Goal: Task Accomplishment & Management: Manage account settings

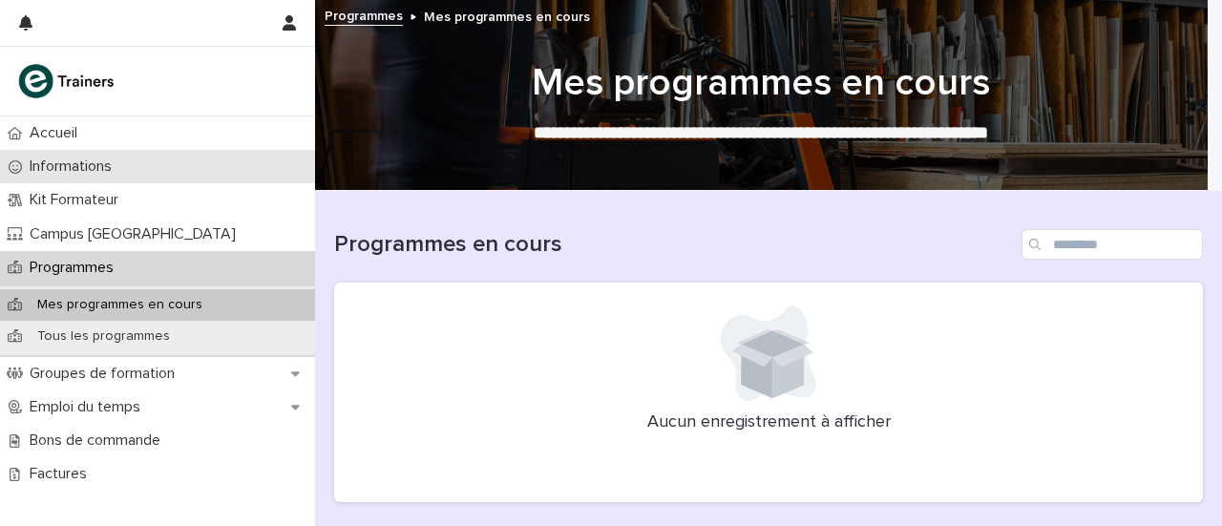
click at [57, 157] on p "Informations" at bounding box center [74, 166] width 105 height 18
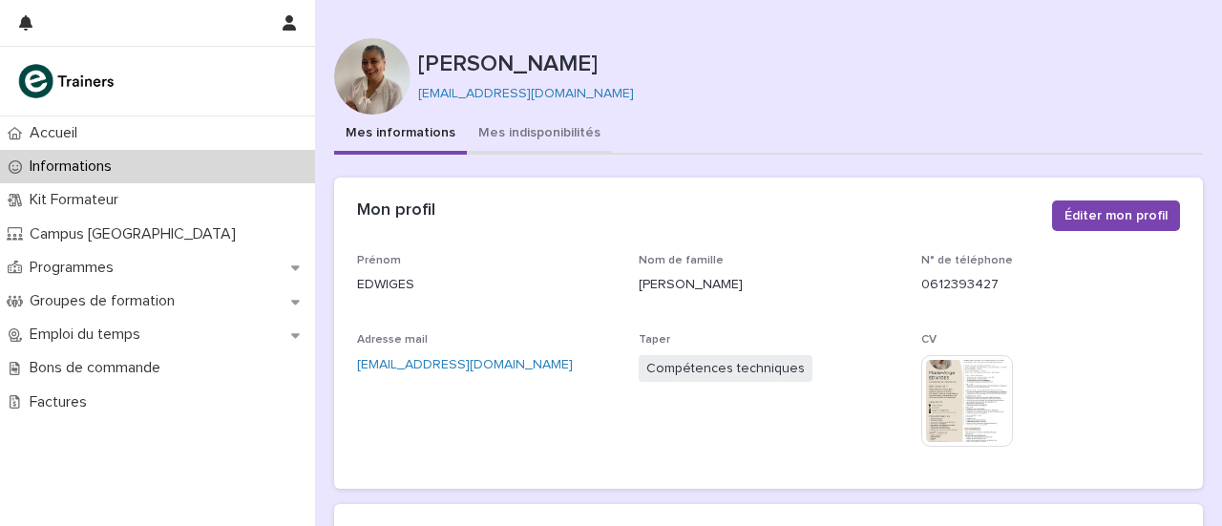
click at [558, 134] on font "Mes indisponibilités" at bounding box center [539, 132] width 122 height 13
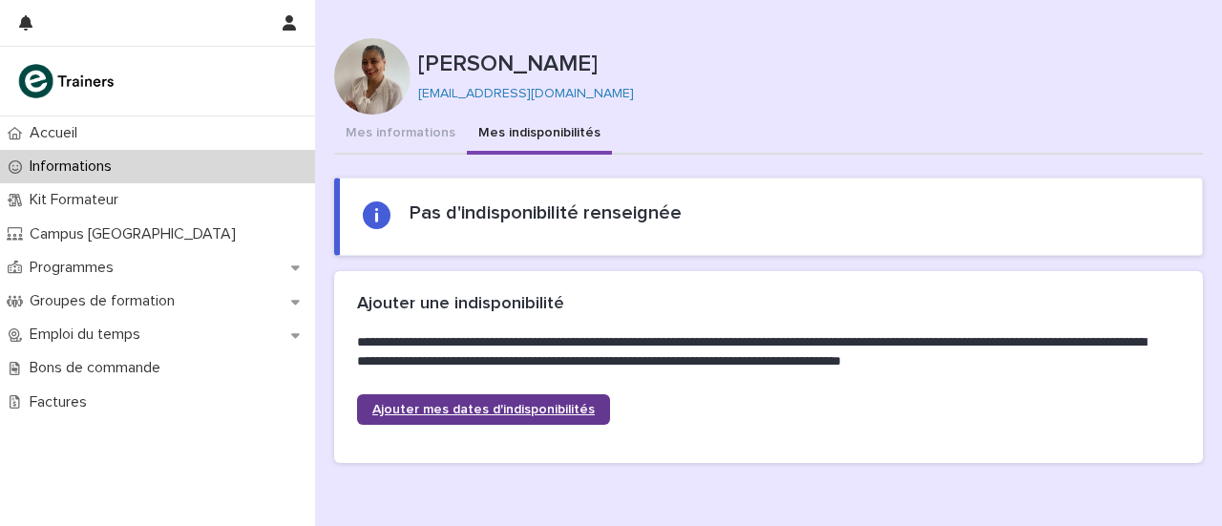
click at [431, 421] on link "Ajouter mes dates d'indisponibilités" at bounding box center [483, 409] width 253 height 31
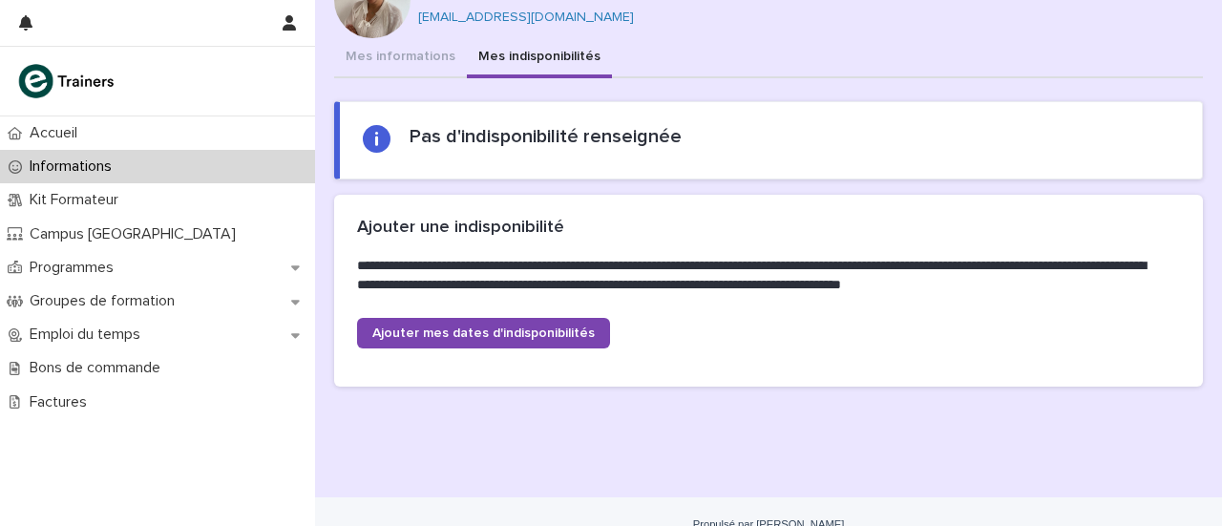
scroll to position [101, 0]
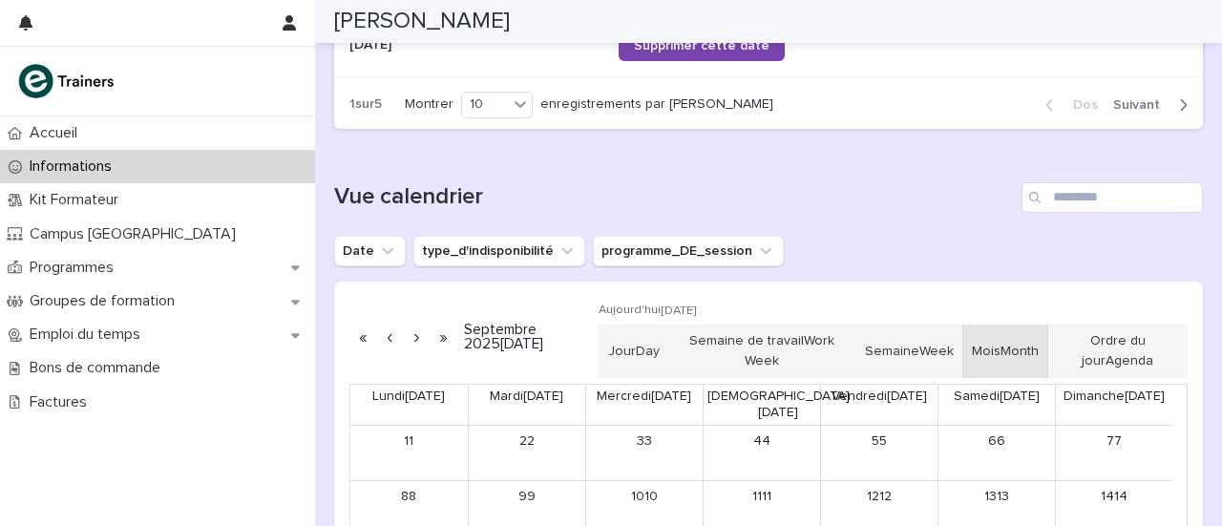
scroll to position [1353, 0]
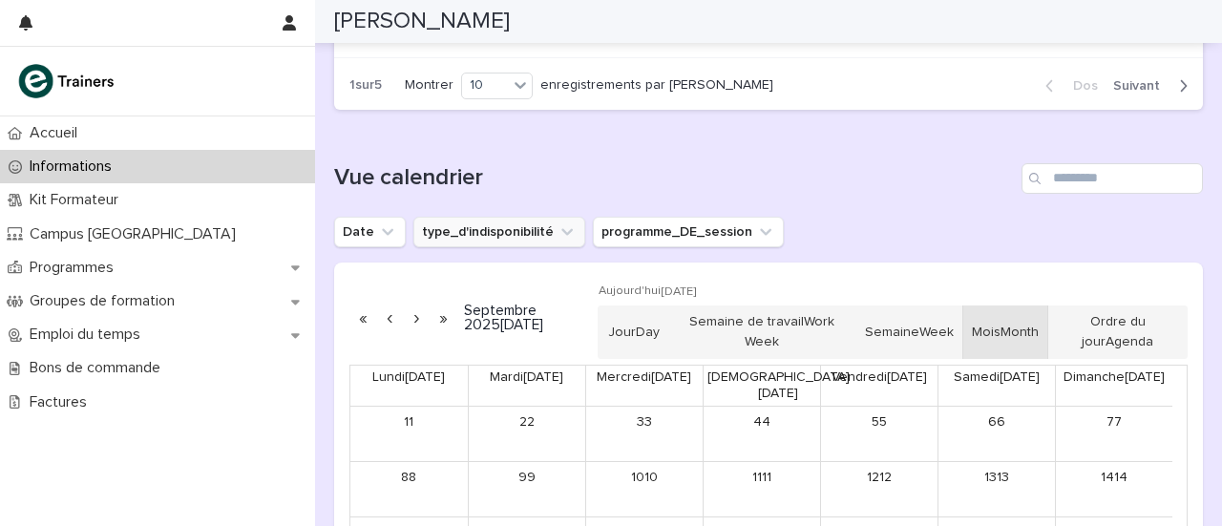
click at [451, 240] on button "type_d'indisponibilité" at bounding box center [499, 232] width 172 height 31
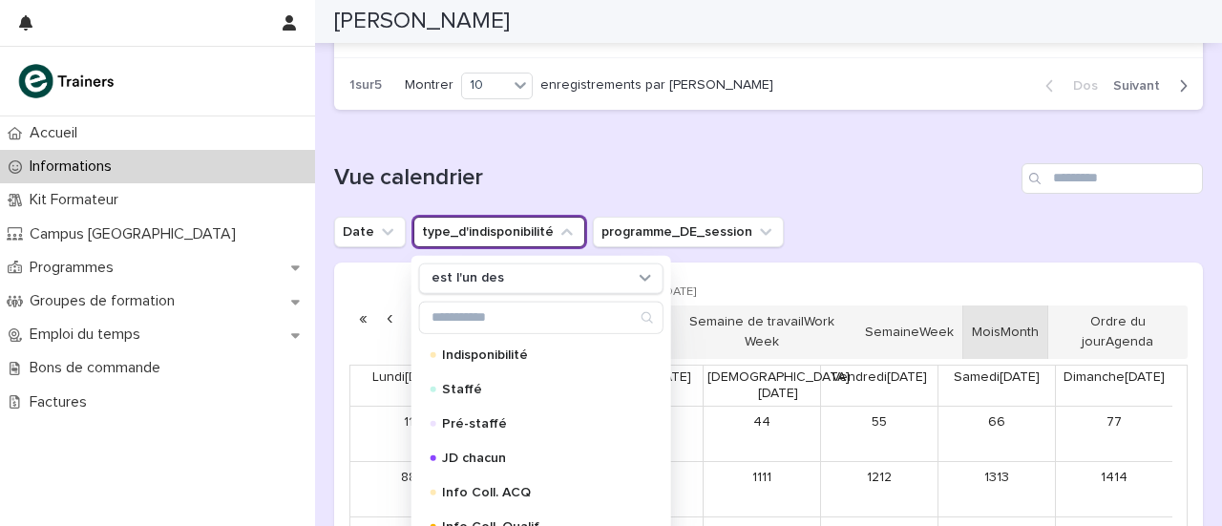
drag, startPoint x: 460, startPoint y: 345, endPoint x: 457, endPoint y: 197, distance: 148.0
click at [457, 197] on div "Vue calendrier Date type_d'indisponibilité est l'un des Indisponibilité Staffé …" at bounding box center [768, 423] width 869 height 520
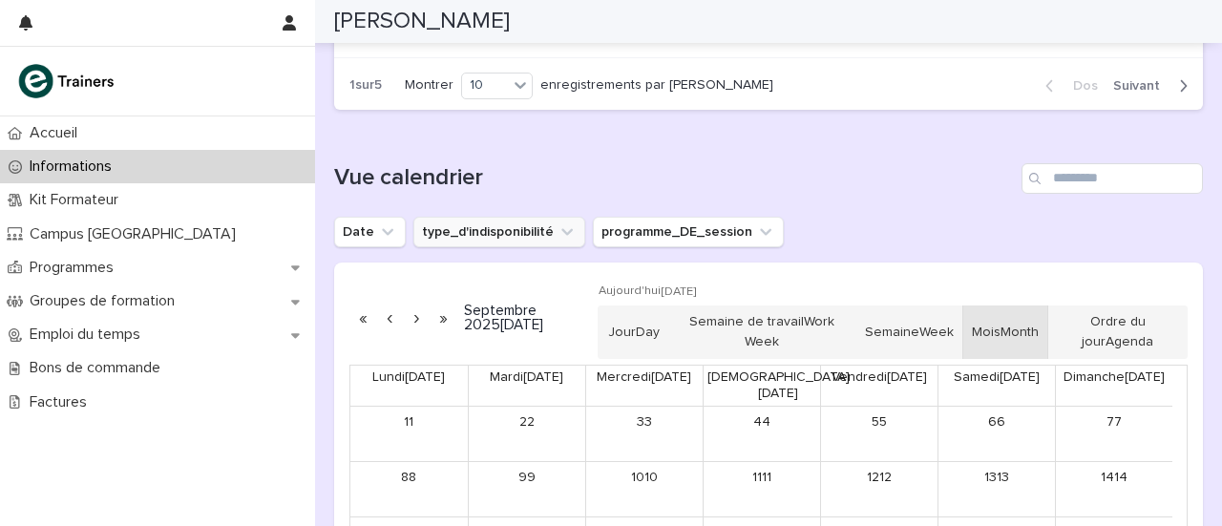
click at [480, 228] on button "type_d'indisponibilité" at bounding box center [499, 232] width 172 height 31
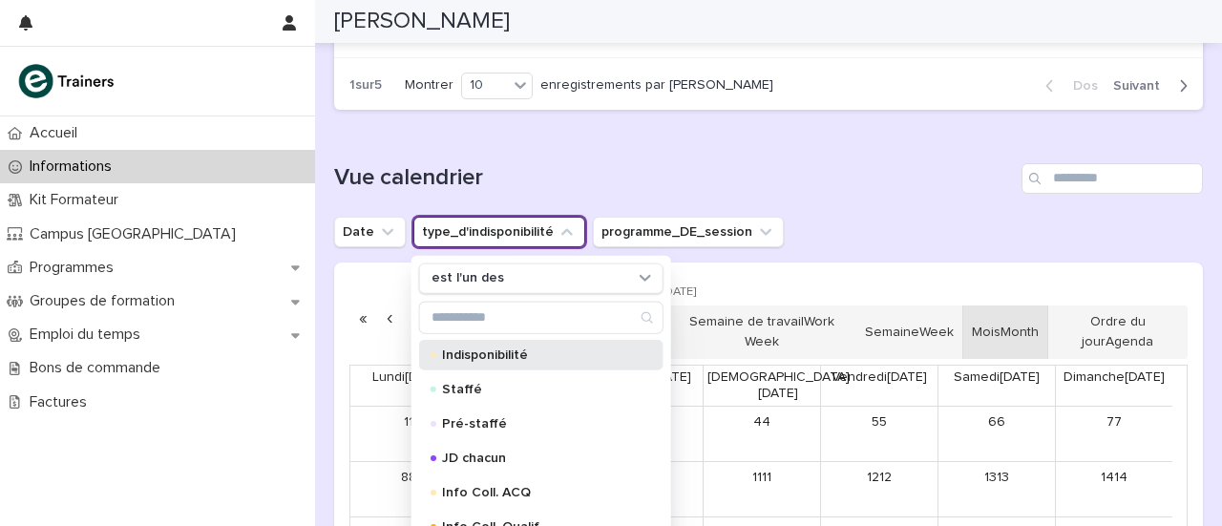
click at [460, 348] on font "Indisponibilité" at bounding box center [485, 353] width 86 height 13
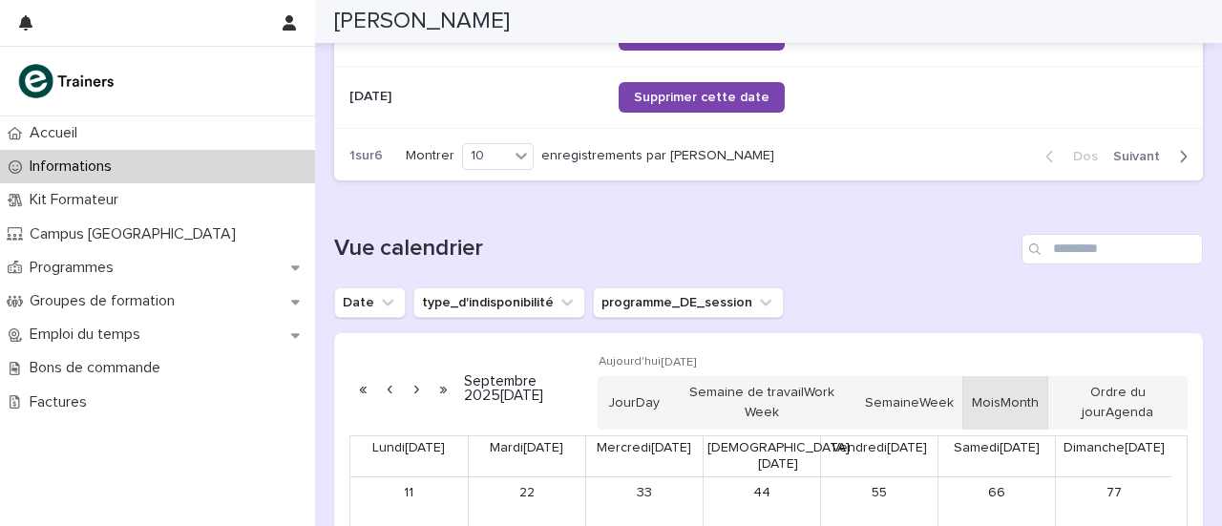
scroll to position [1330, 0]
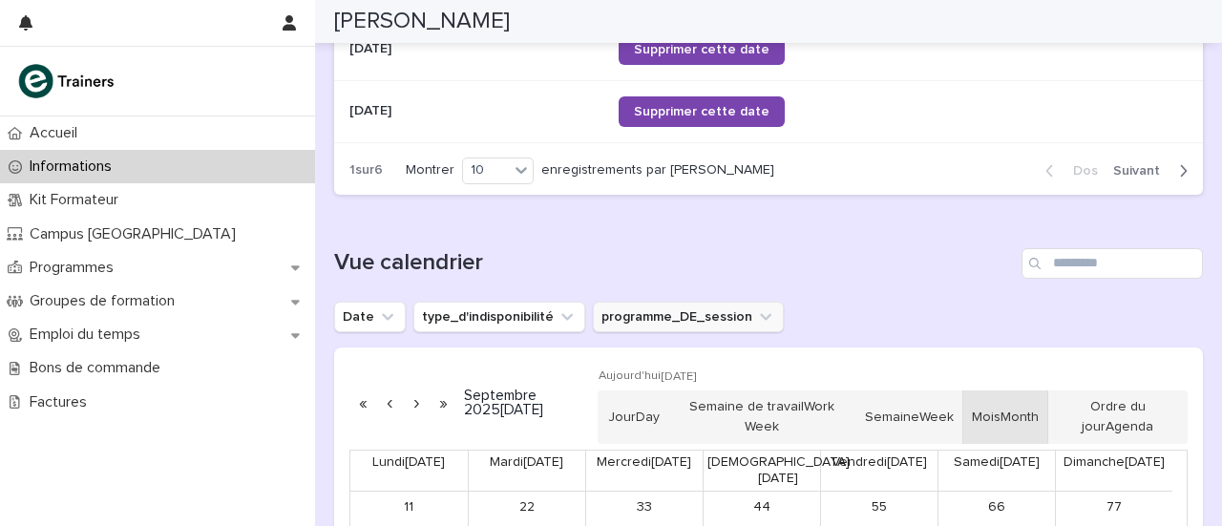
click at [632, 314] on button "programme_DE_session" at bounding box center [688, 317] width 191 height 31
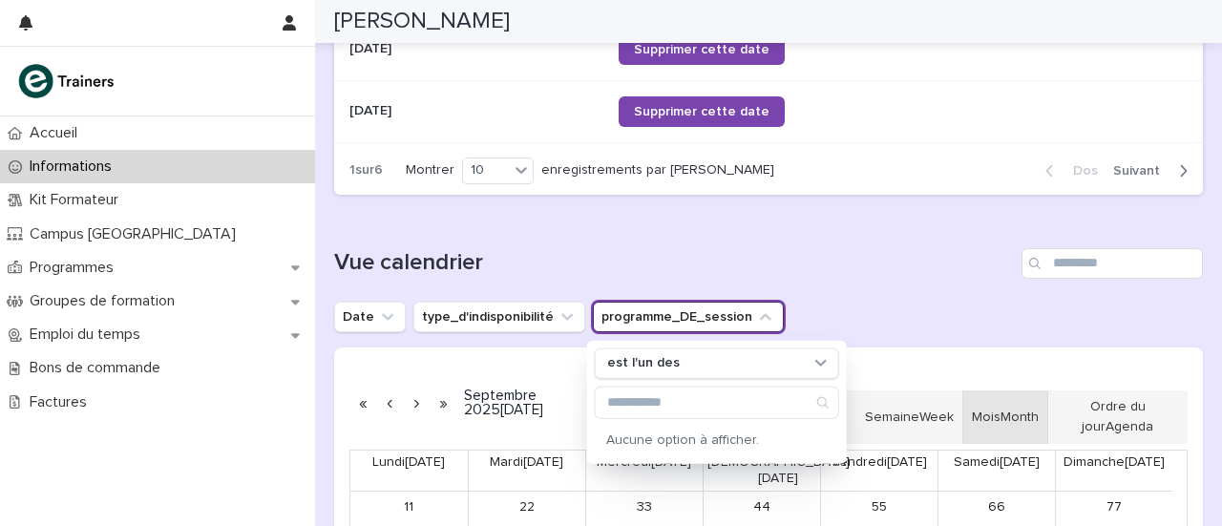
click at [632, 314] on button "programme_DE_session" at bounding box center [688, 317] width 191 height 31
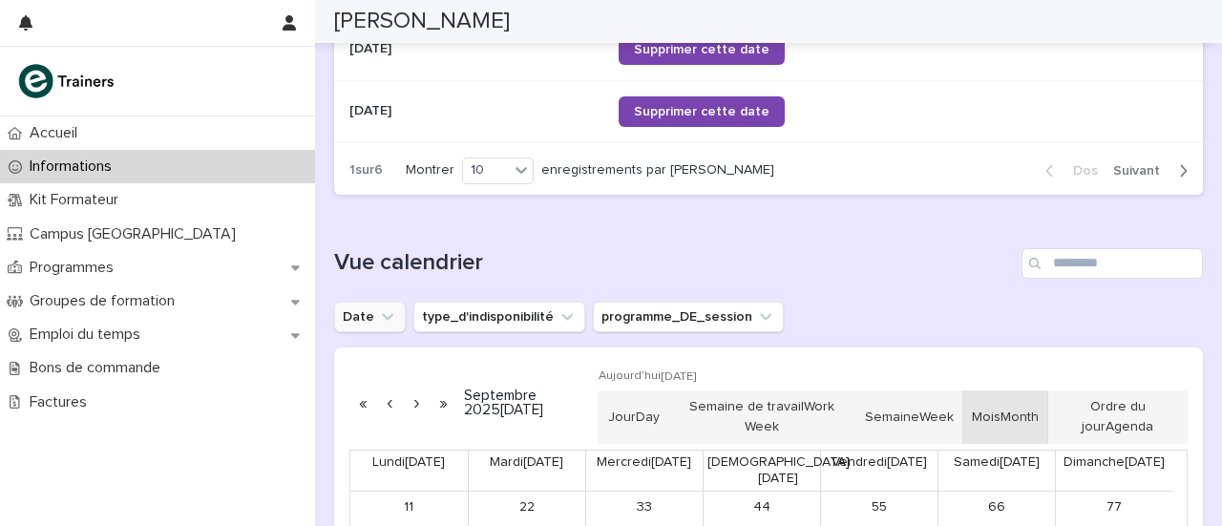
click at [389, 314] on icon "Date" at bounding box center [387, 316] width 19 height 19
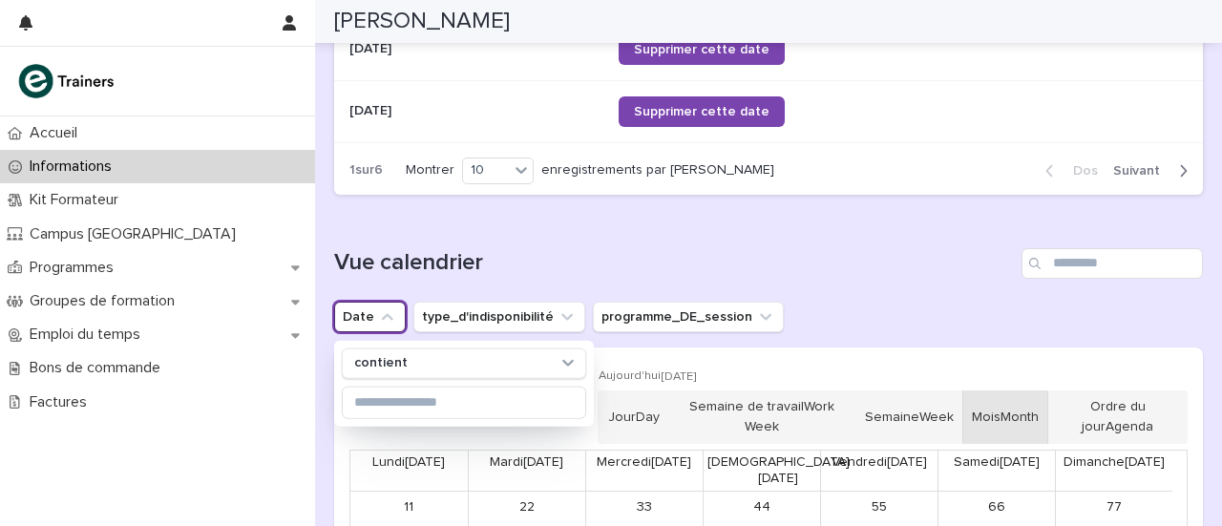
click at [389, 314] on icon "Date" at bounding box center [387, 316] width 19 height 19
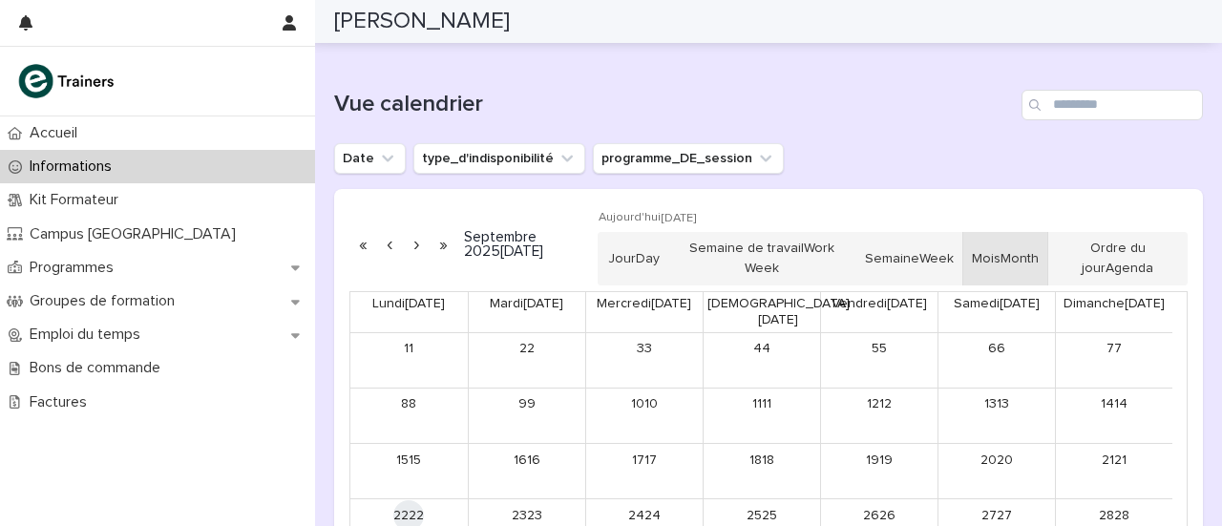
scroll to position [1489, 0]
click at [640, 157] on button "programme_DE_session" at bounding box center [688, 157] width 191 height 31
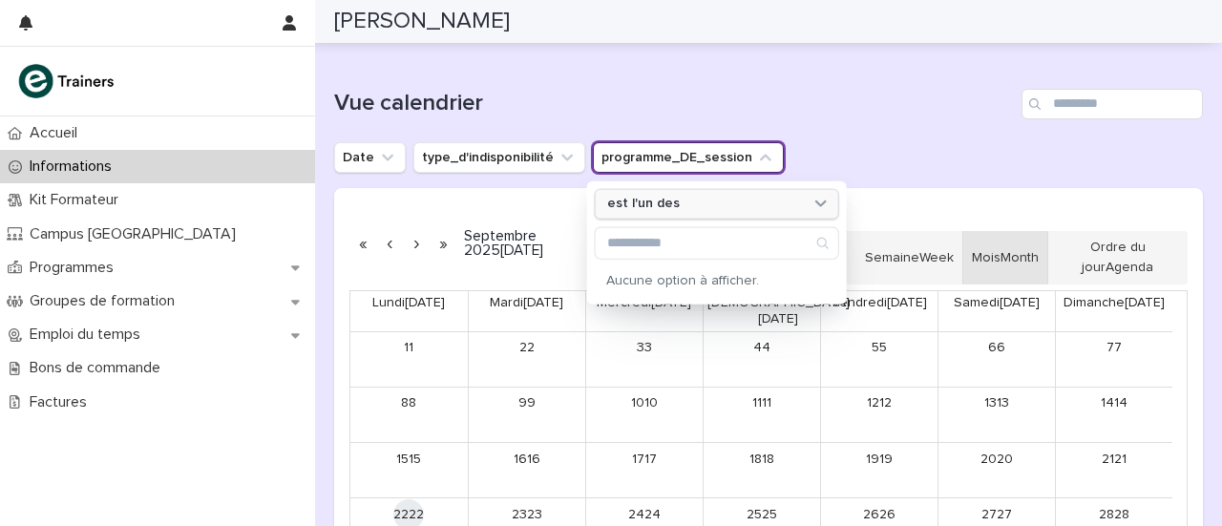
click at [664, 197] on font "est l'un des" at bounding box center [643, 203] width 73 height 13
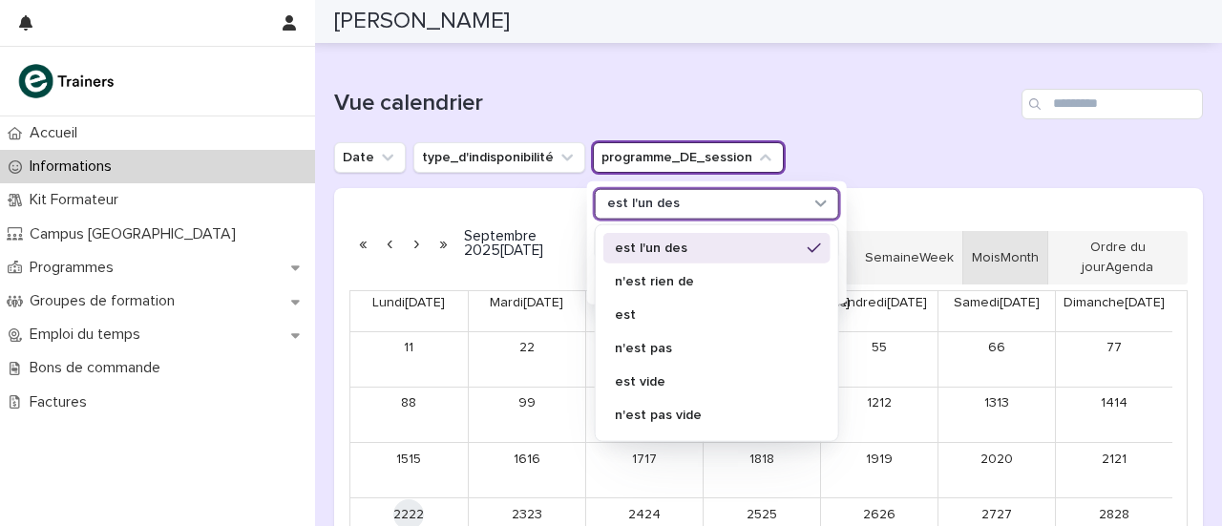
click at [655, 241] on font "est l'un des" at bounding box center [651, 247] width 73 height 13
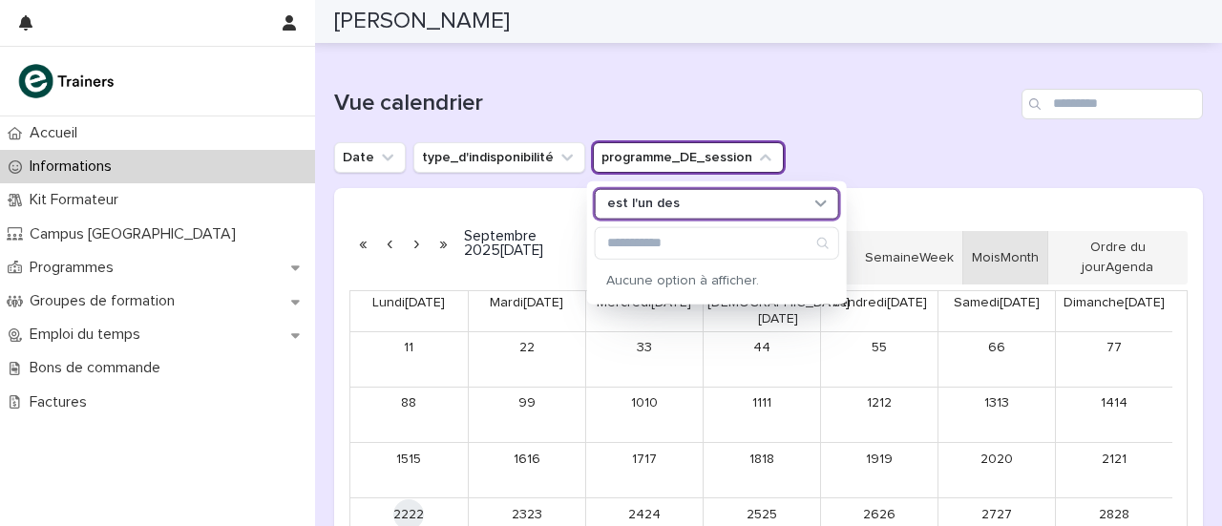
click at [767, 112] on h1 "Vue calendrier" at bounding box center [674, 104] width 680 height 28
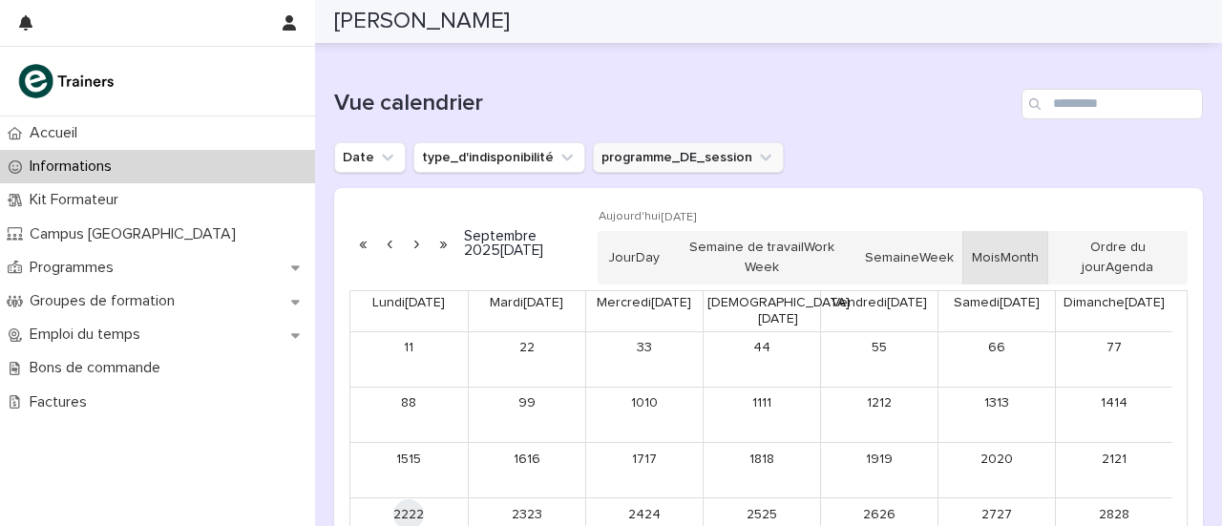
click at [626, 149] on button "programme_DE_session" at bounding box center [688, 157] width 191 height 31
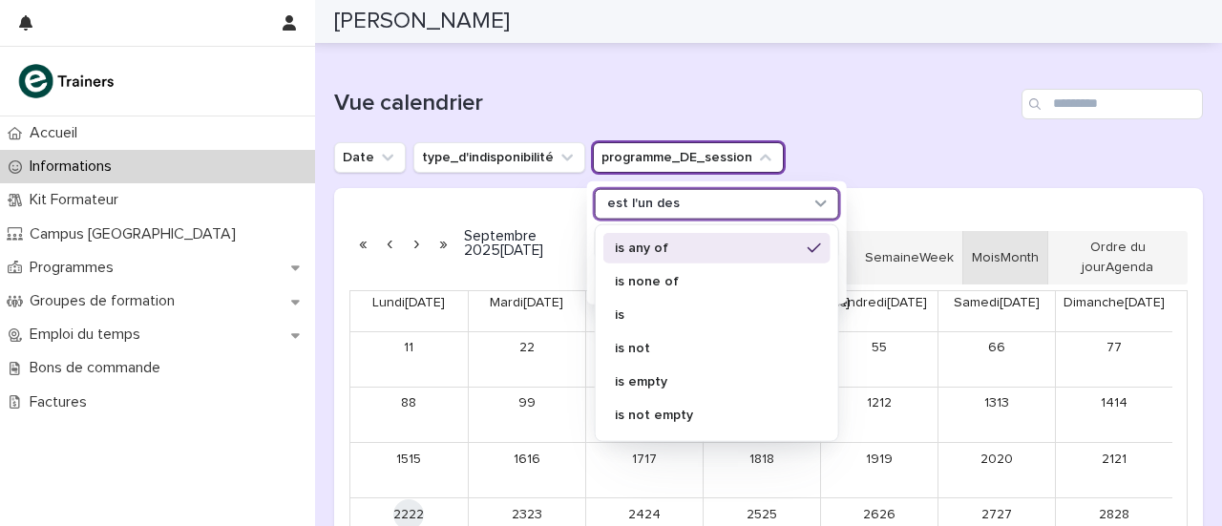
click at [775, 194] on div "est l'un des" at bounding box center [704, 204] width 211 height 20
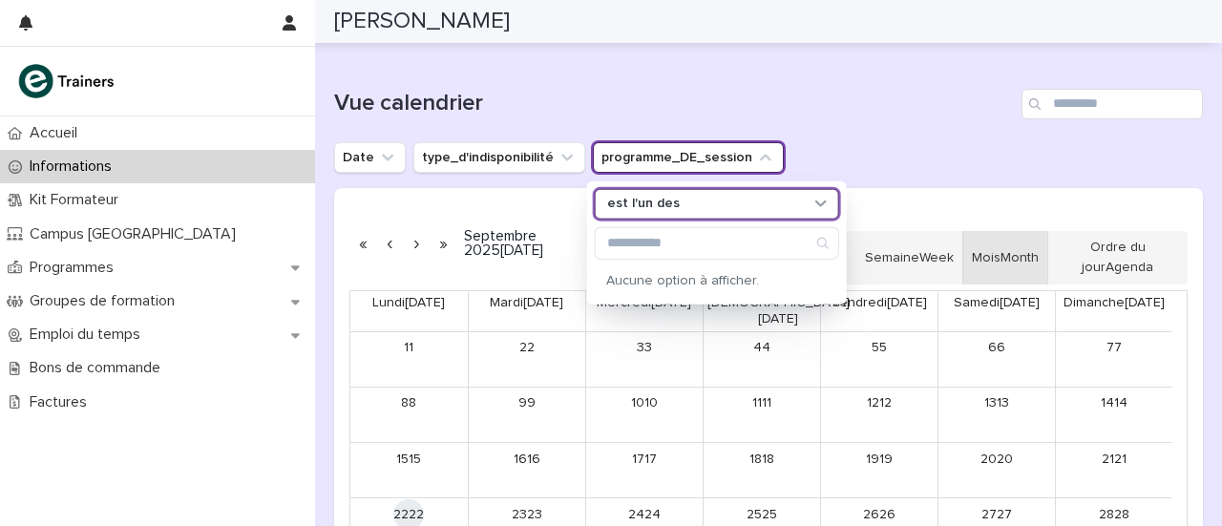
drag, startPoint x: 817, startPoint y: 190, endPoint x: 796, endPoint y: 195, distance: 21.5
click at [796, 195] on div "est l'un des" at bounding box center [704, 204] width 211 height 20
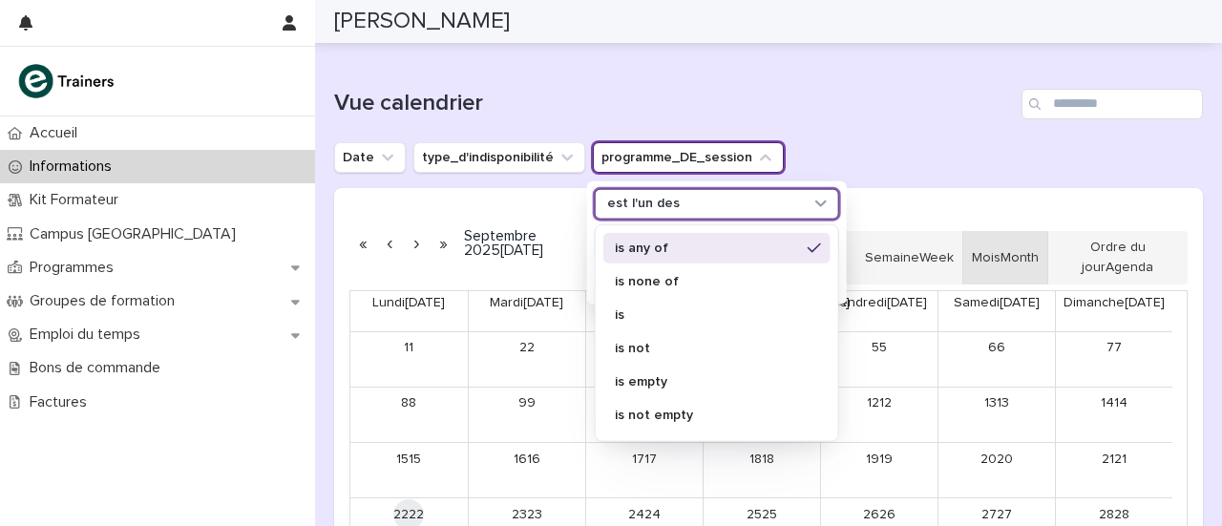
click at [814, 201] on icon at bounding box center [820, 202] width 19 height 19
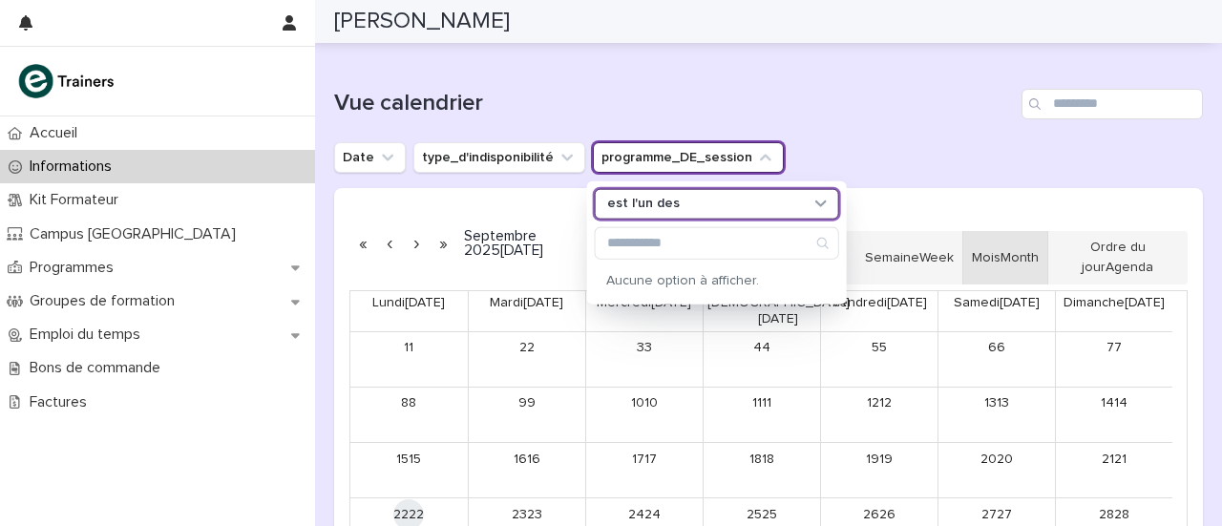
click at [814, 201] on icon at bounding box center [820, 202] width 19 height 19
click at [850, 122] on div "Vue calendrier Date type_d'indisponibilité programme_DE_session 0 results avail…" at bounding box center [768, 349] width 869 height 520
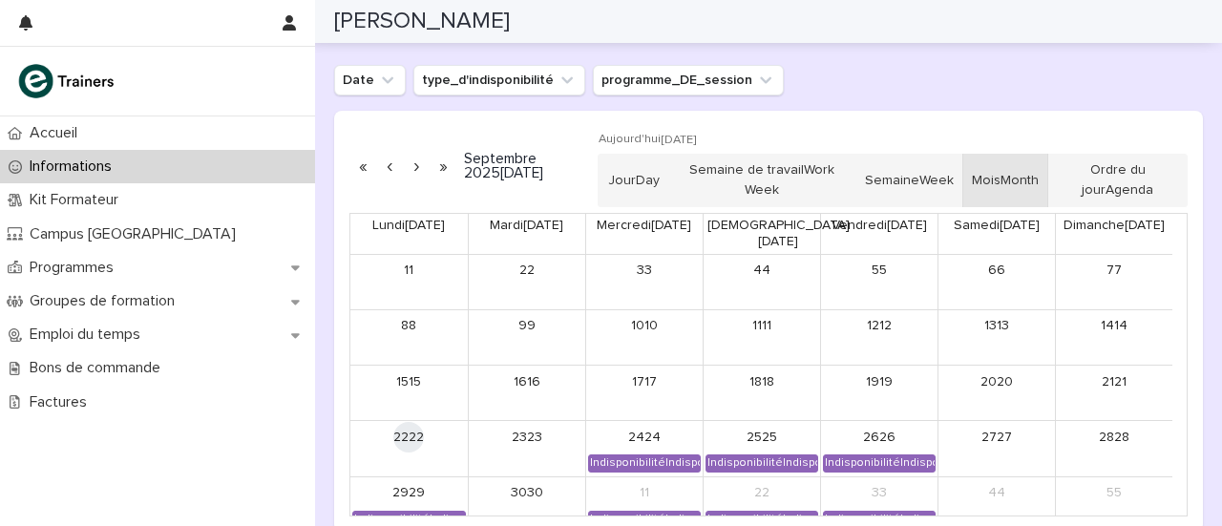
scroll to position [1565, 0]
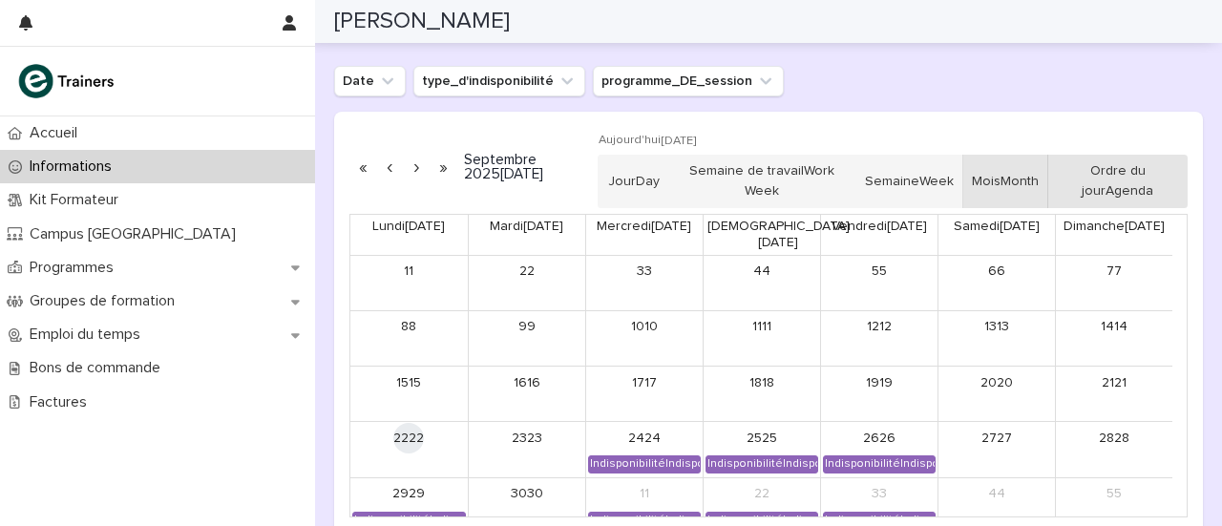
click at [1076, 185] on button "Ordre du jour Agenda" at bounding box center [1117, 181] width 140 height 53
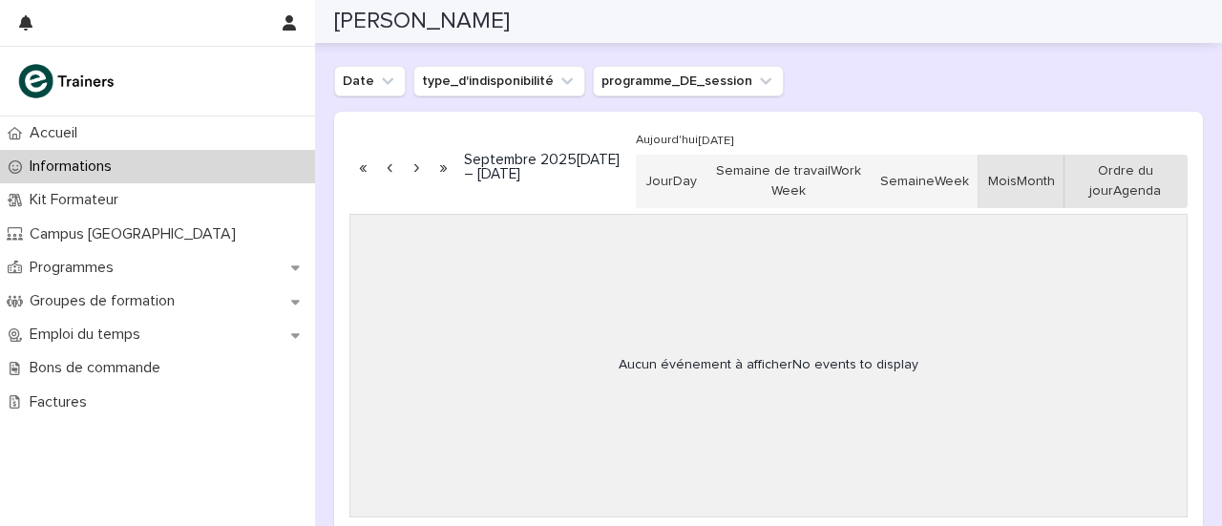
click at [1002, 184] on font "Mois" at bounding box center [1002, 181] width 29 height 13
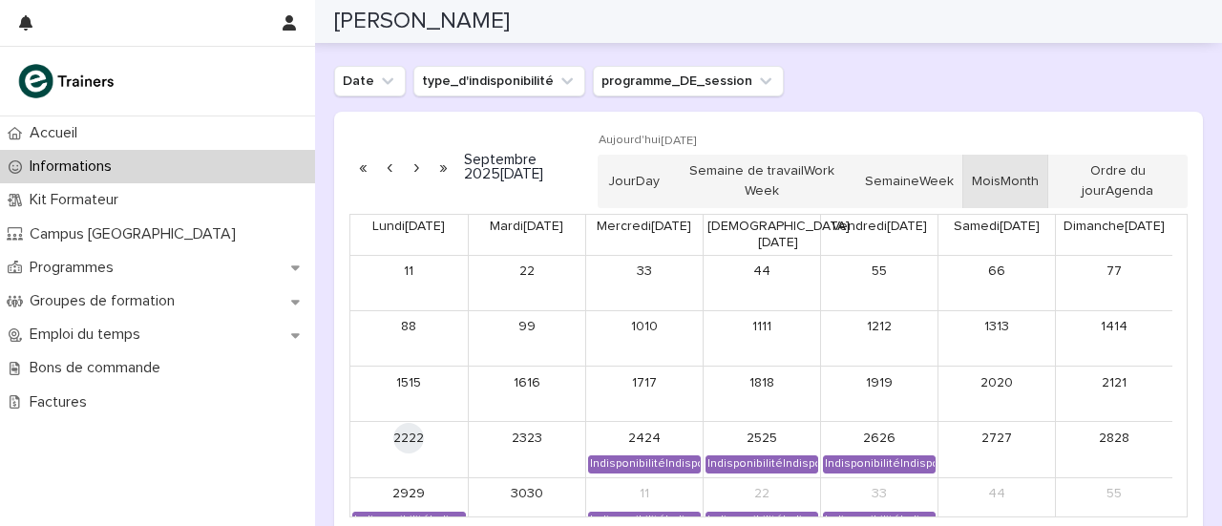
drag, startPoint x: 960, startPoint y: 182, endPoint x: 1033, endPoint y: 178, distance: 72.6
click at [1033, 178] on button "Mois Month" at bounding box center [1005, 181] width 86 height 53
click at [930, 186] on button "Semaine Week" at bounding box center [909, 181] width 108 height 53
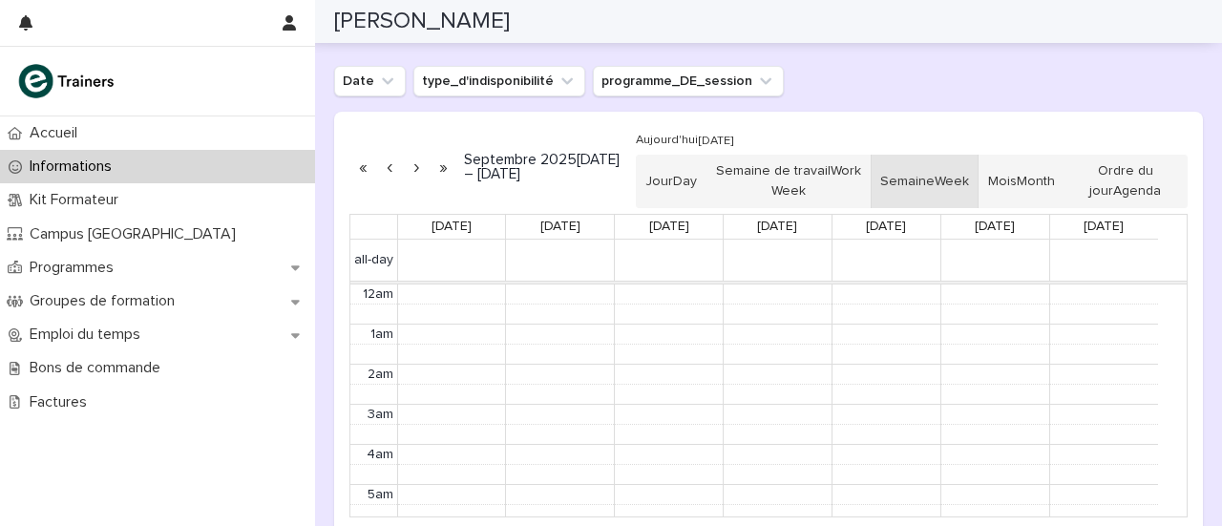
scroll to position [241, 0]
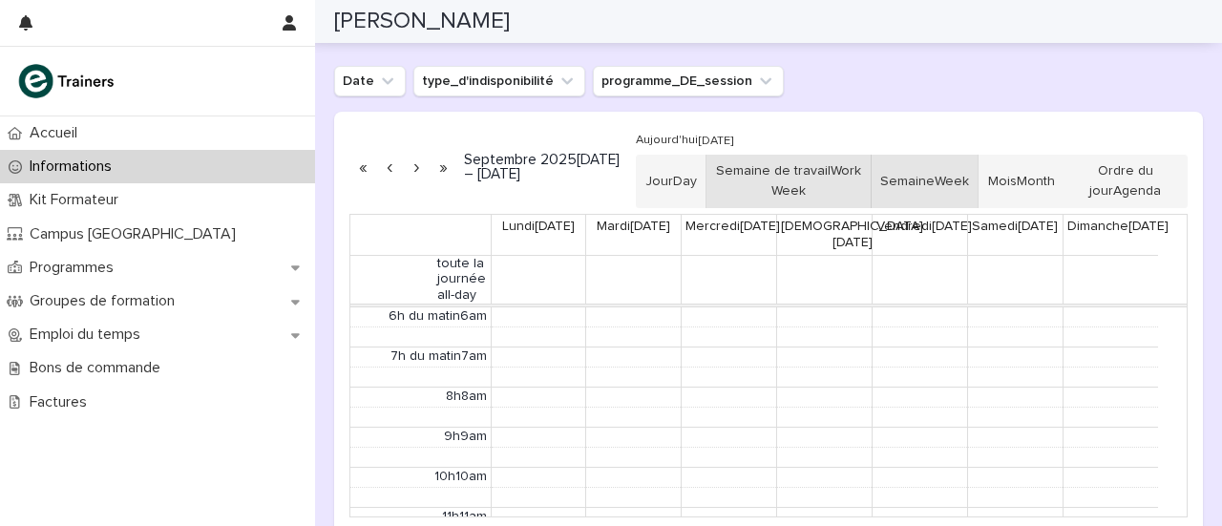
click at [820, 188] on button "Semaine de travail Work Week" at bounding box center [788, 181] width 167 height 53
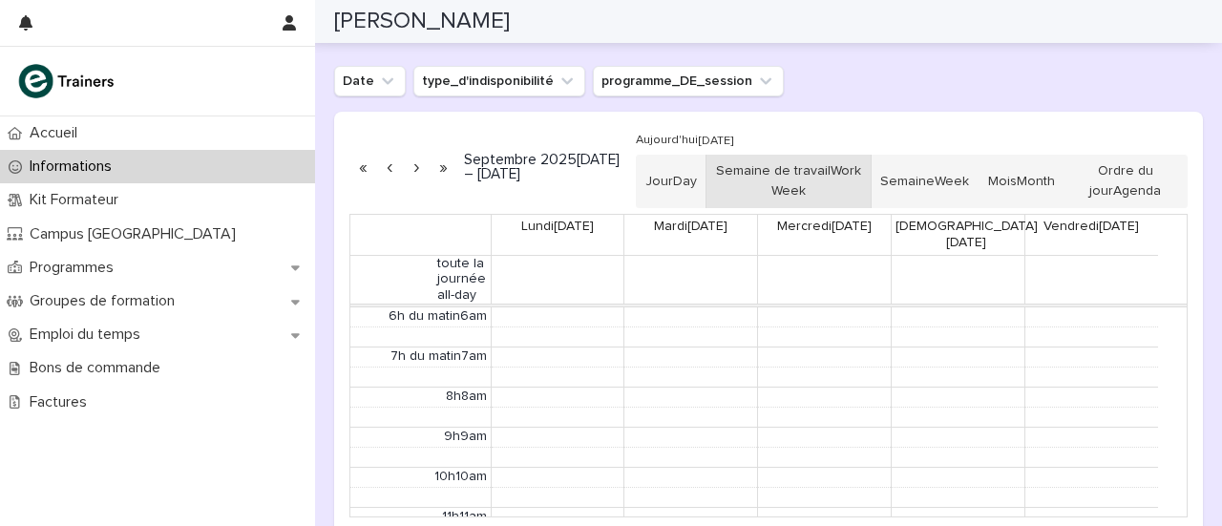
scroll to position [242, 0]
click at [680, 199] on button "Jour Day" at bounding box center [671, 181] width 71 height 53
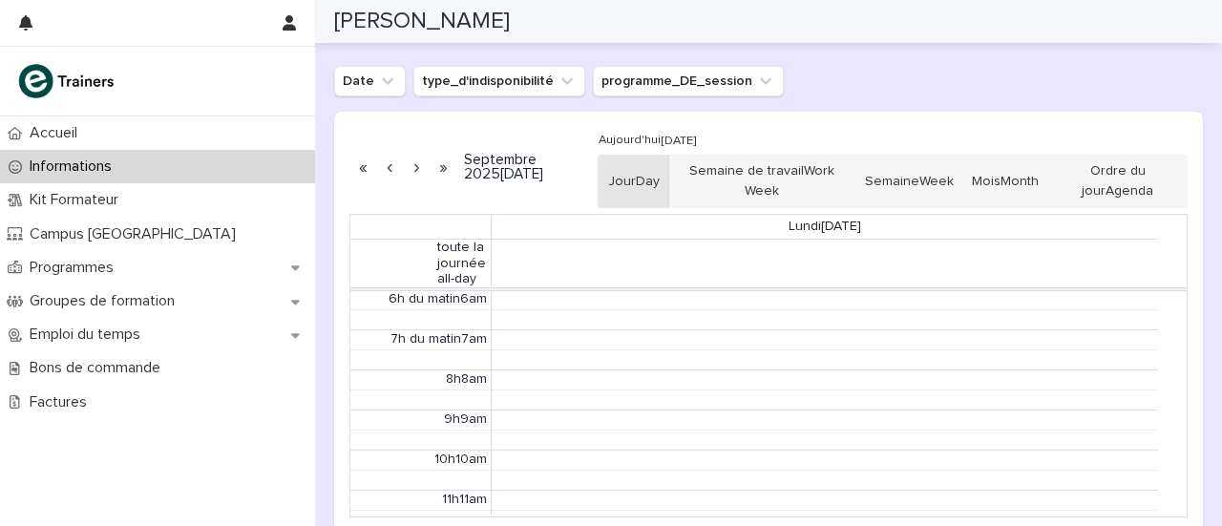
scroll to position [241, 0]
click at [963, 174] on button "Semaine Week" at bounding box center [909, 181] width 108 height 53
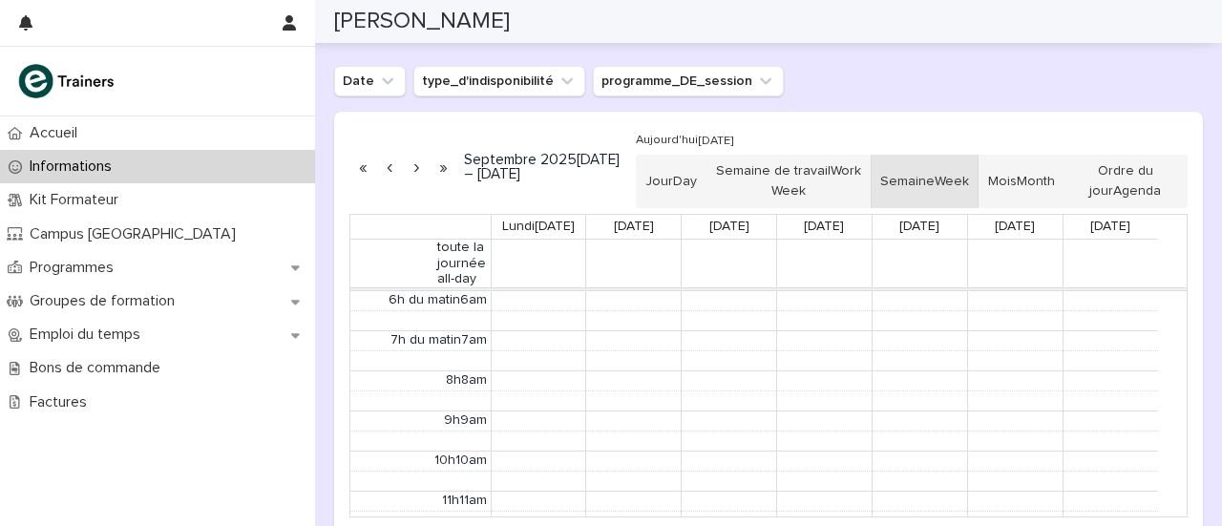
scroll to position [242, 0]
click at [1025, 169] on button "Mois Month" at bounding box center [1020, 181] width 86 height 53
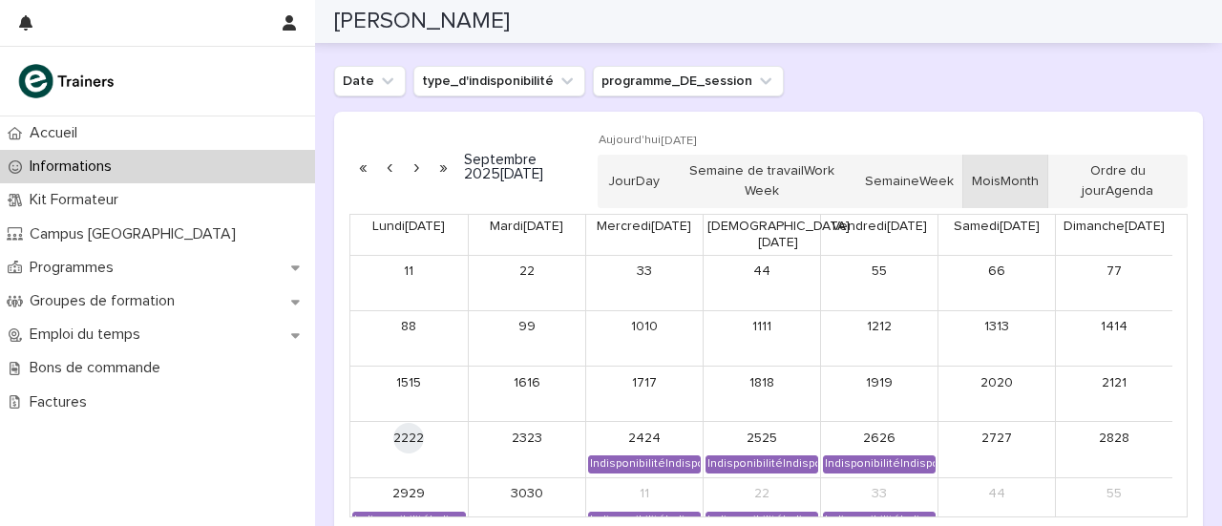
click at [441, 167] on button "button" at bounding box center [443, 167] width 27 height 31
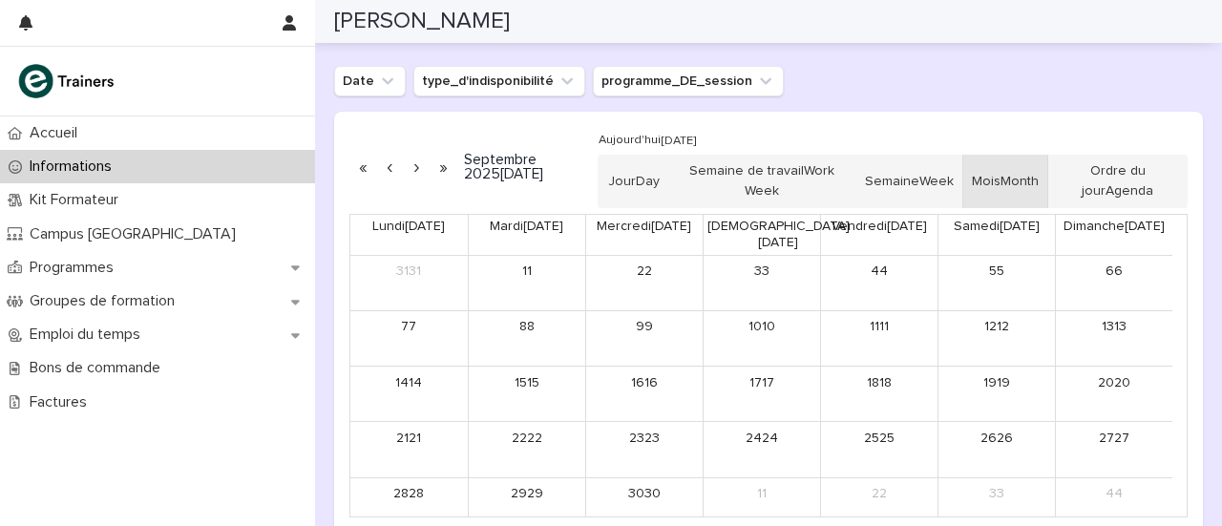
click at [388, 163] on button "button" at bounding box center [389, 167] width 27 height 31
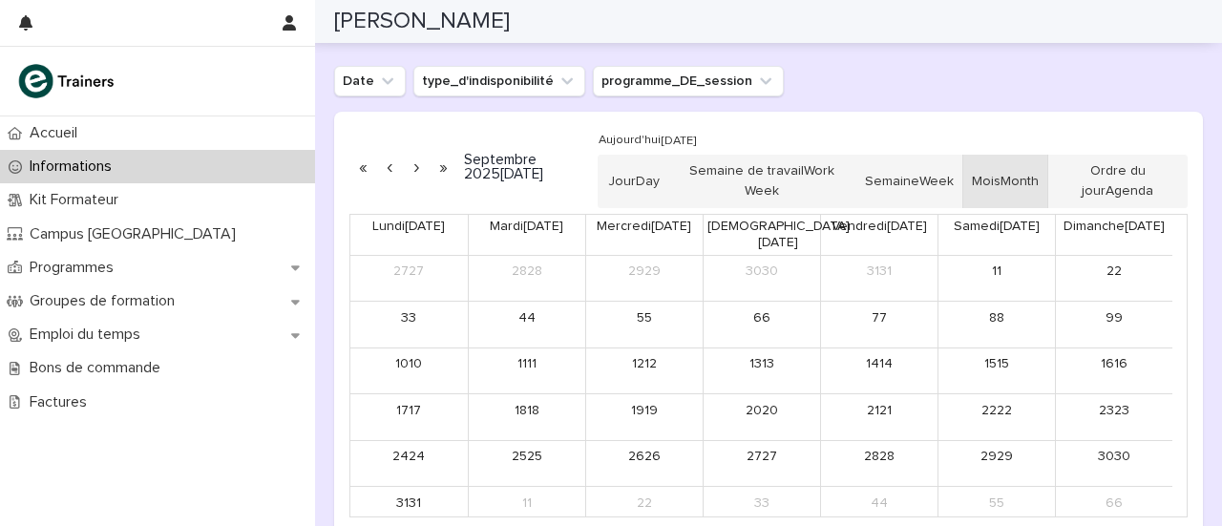
click at [389, 169] on button "button" at bounding box center [389, 167] width 27 height 31
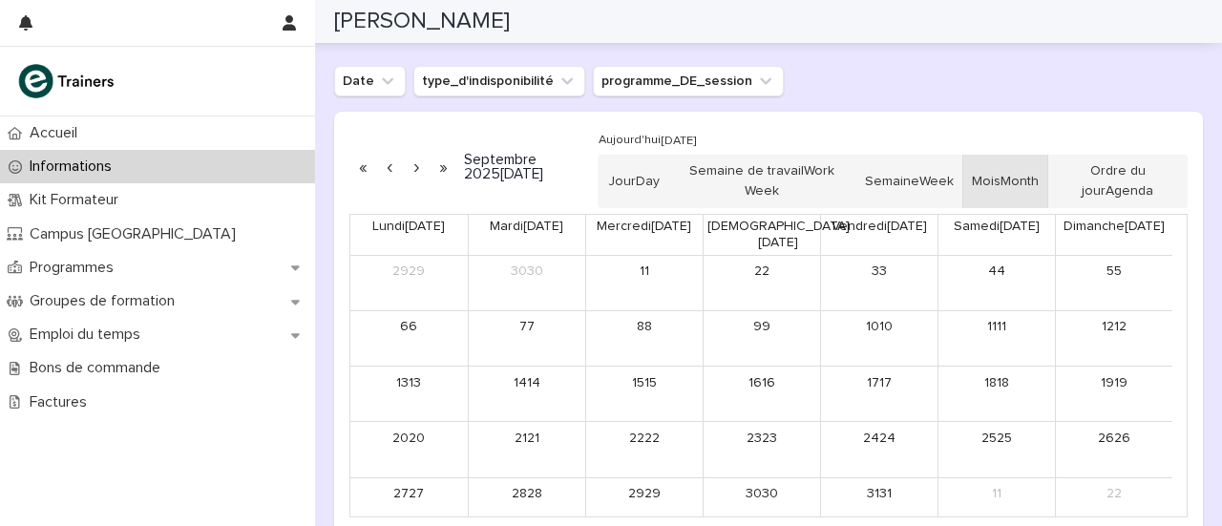
click at [389, 169] on button "button" at bounding box center [389, 167] width 27 height 31
click at [418, 171] on button "button" at bounding box center [416, 167] width 27 height 31
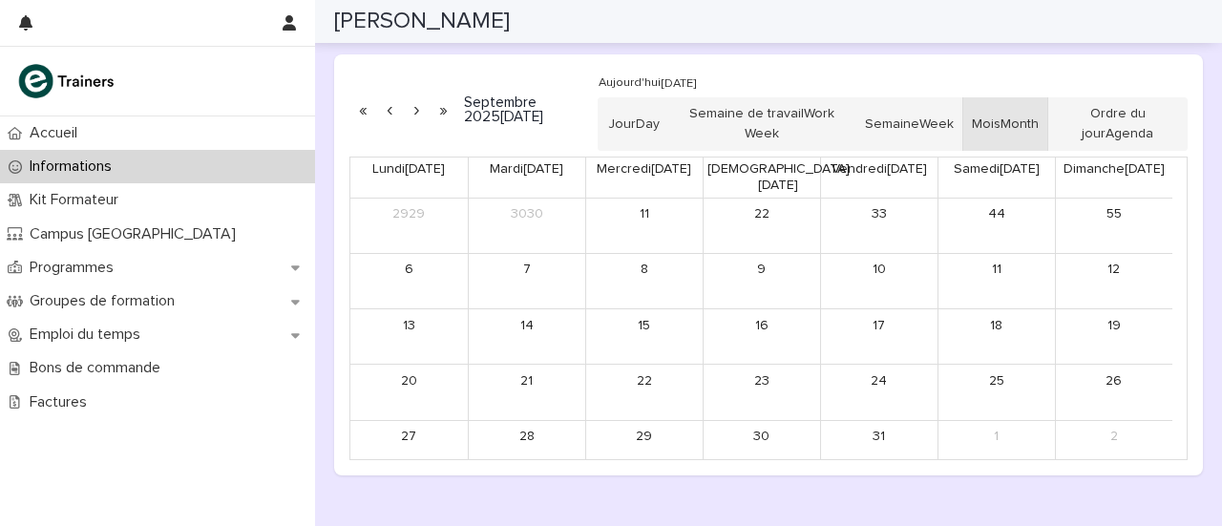
scroll to position [1595, 0]
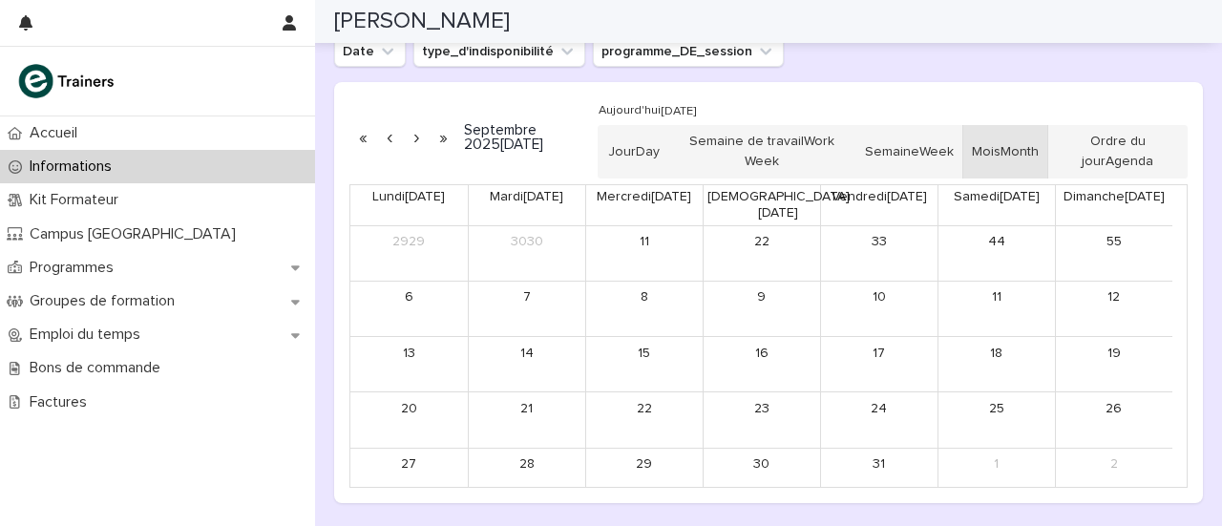
click at [397, 136] on button "button" at bounding box center [389, 137] width 27 height 31
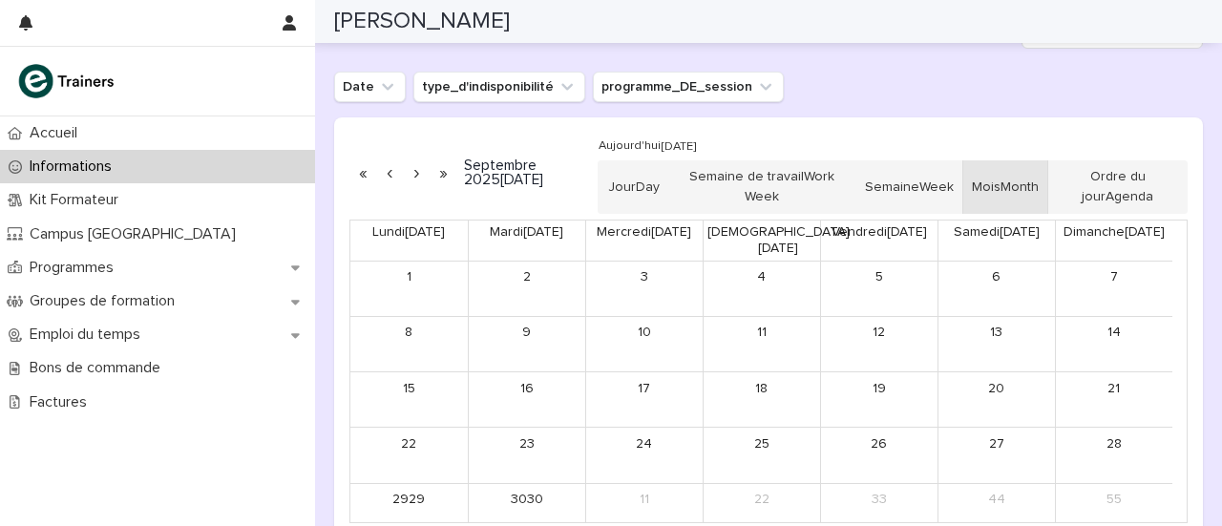
scroll to position [1572, 0]
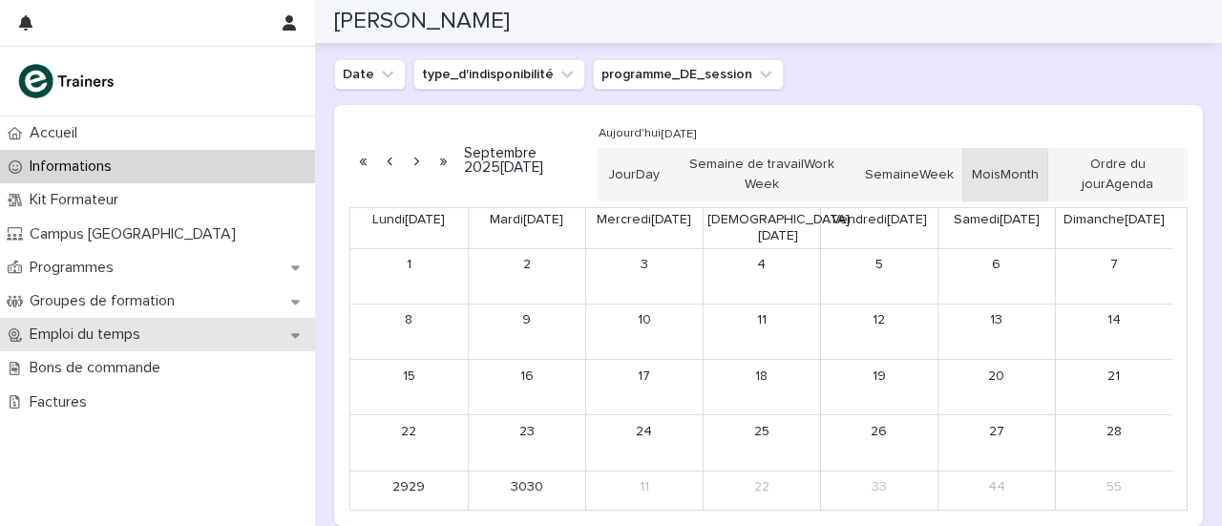
click at [59, 331] on font "Emploi du temps" at bounding box center [85, 333] width 111 height 15
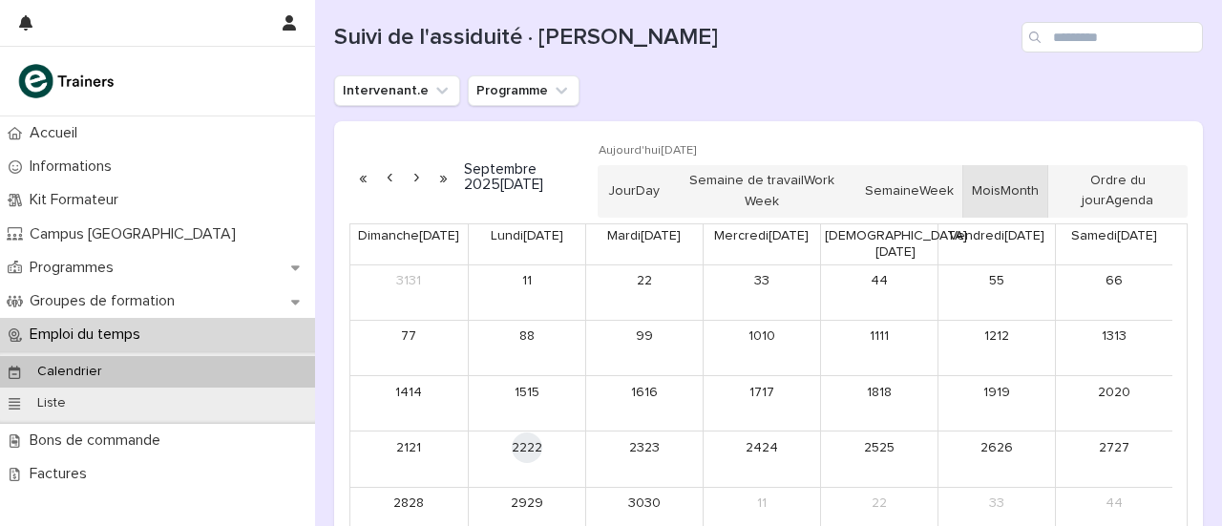
scroll to position [206, 0]
click at [490, 93] on button "Programme" at bounding box center [524, 91] width 112 height 31
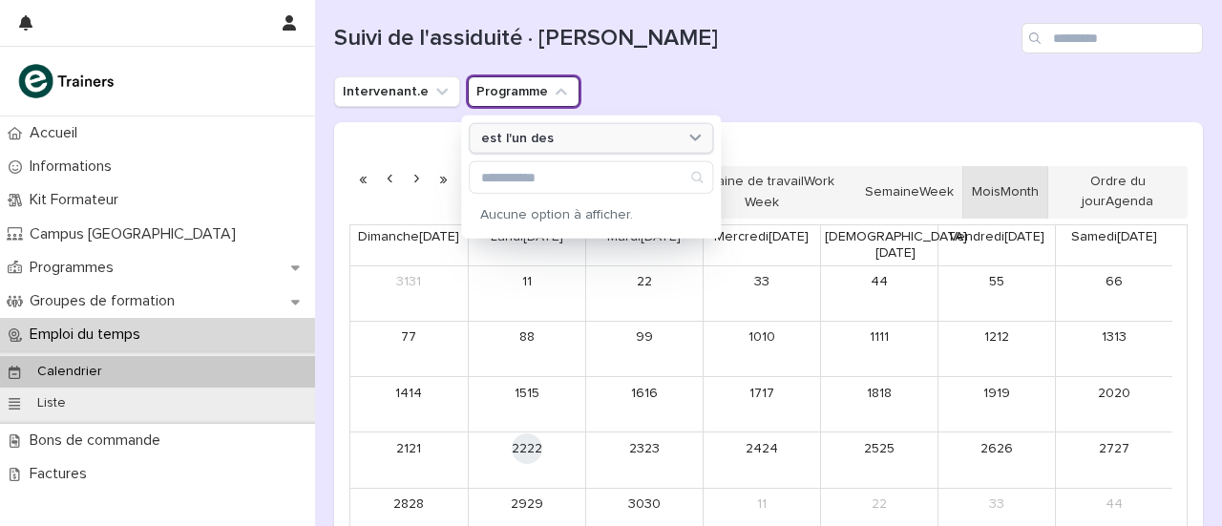
click at [508, 137] on font "est l'un des" at bounding box center [517, 137] width 73 height 13
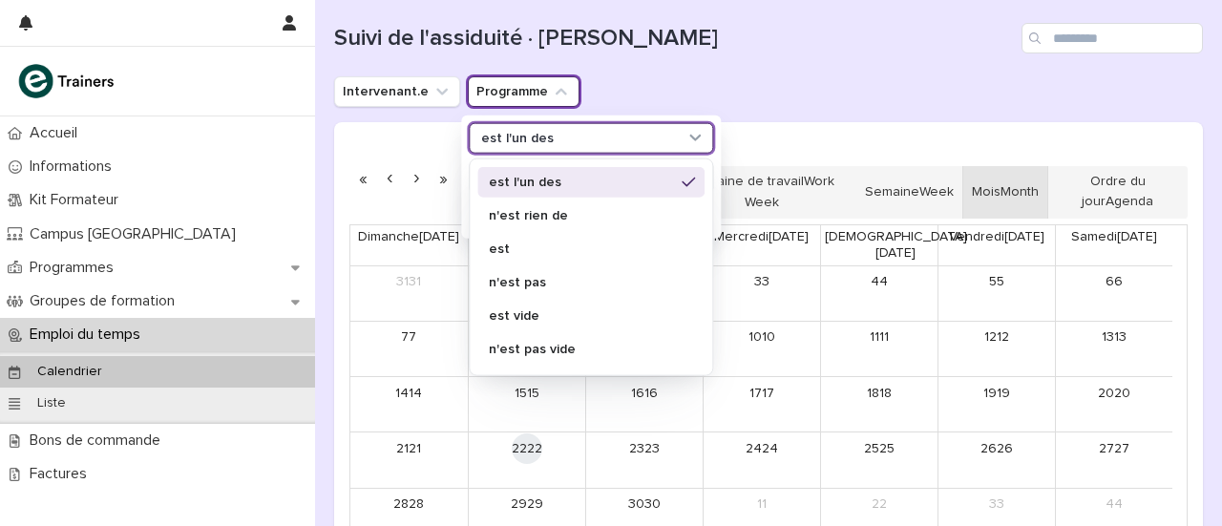
click at [506, 180] on font "est l'un des" at bounding box center [525, 181] width 73 height 13
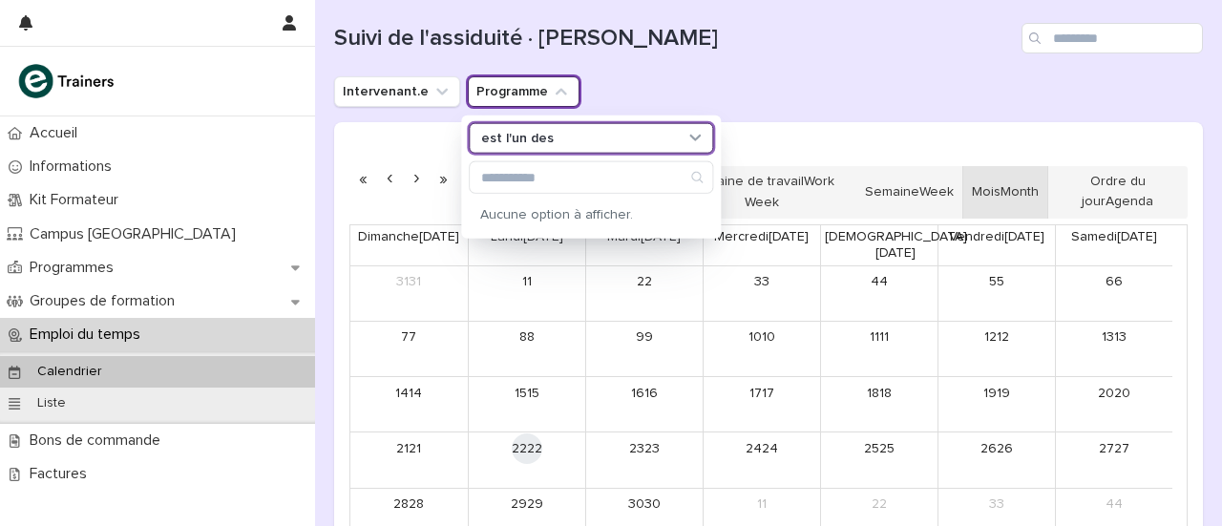
click at [711, 62] on div "Suivi de l'assiduité · [PERSON_NAME]" at bounding box center [768, 31] width 869 height 92
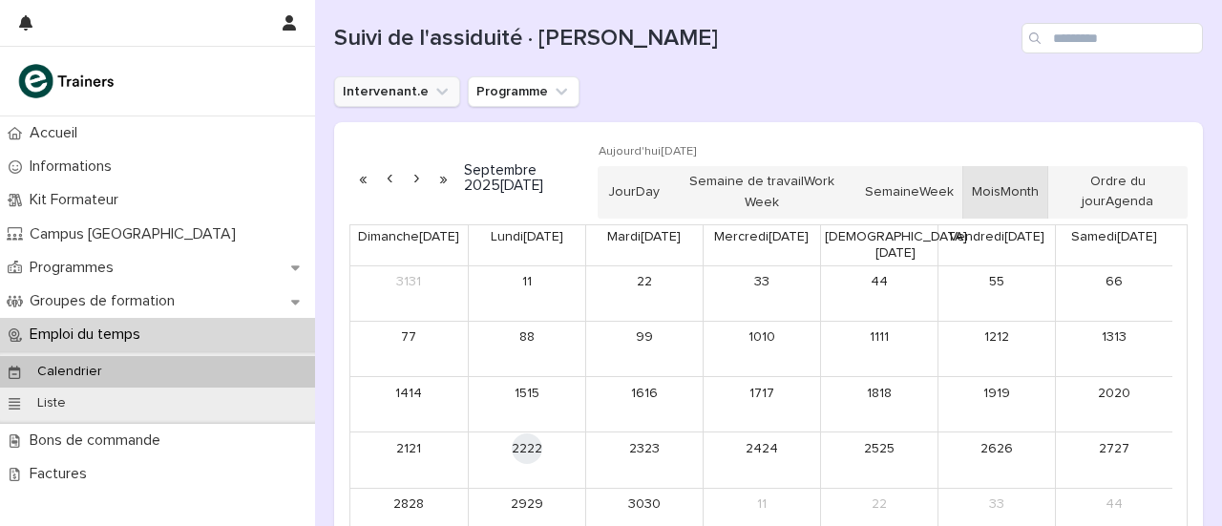
click at [415, 93] on button "Intervenant.e" at bounding box center [397, 91] width 126 height 31
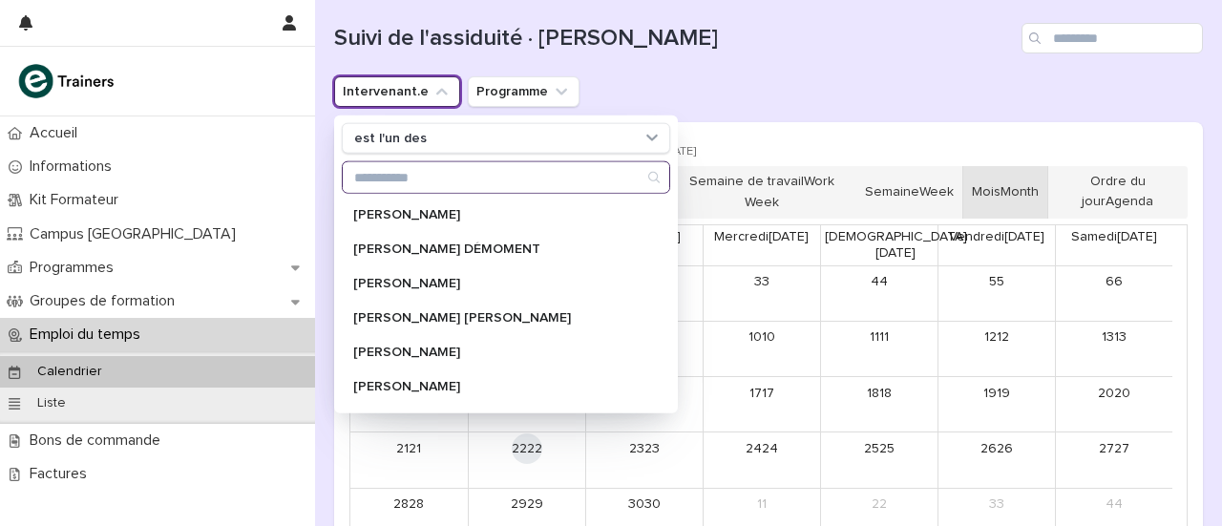
click at [410, 172] on input "Recherche" at bounding box center [506, 177] width 326 height 31
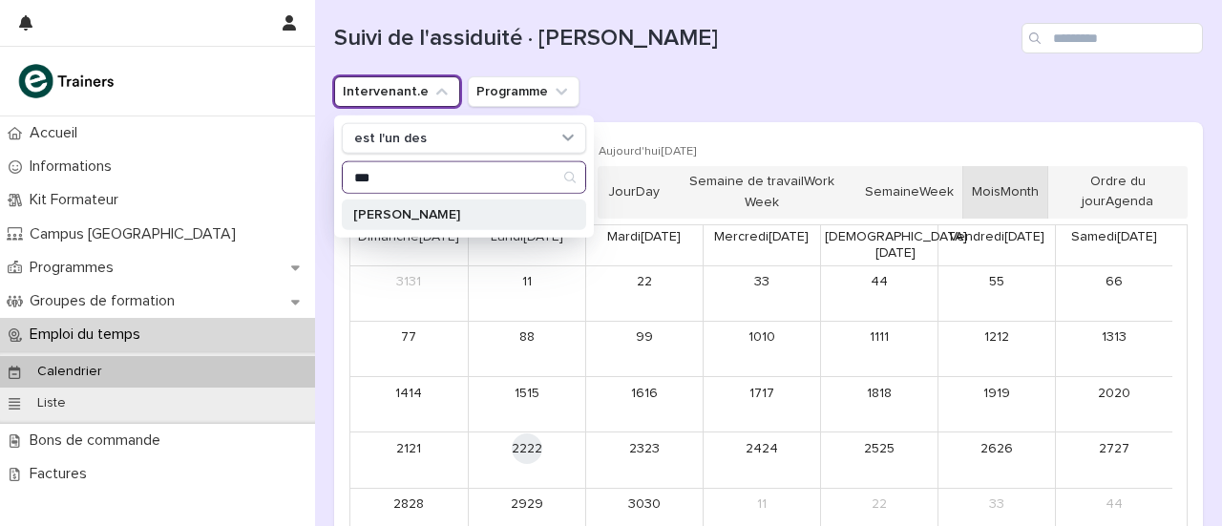
type input "***"
click at [404, 204] on div "[PERSON_NAME]" at bounding box center [464, 214] width 244 height 31
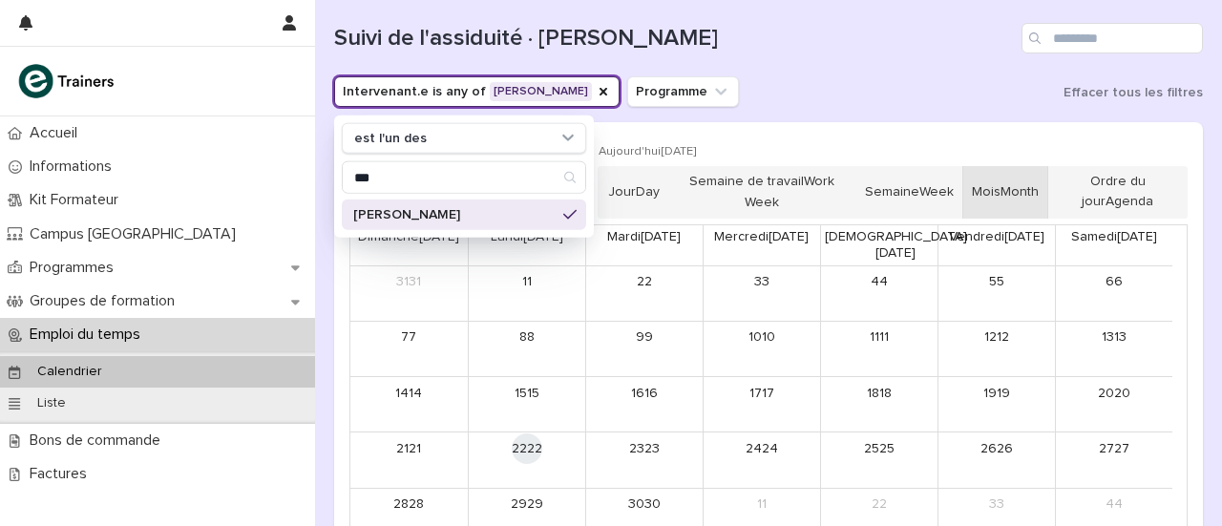
click at [892, 83] on div "Intervenant.e is any of [PERSON_NAME] est l'un des *** [PERSON_NAME] Programme …" at bounding box center [768, 91] width 869 height 31
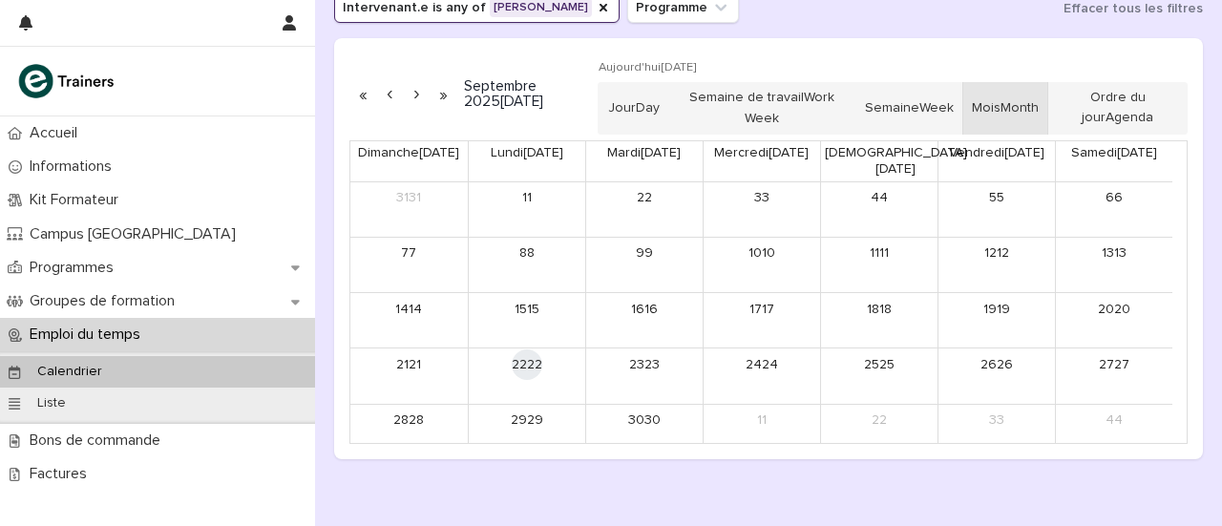
scroll to position [289, 0]
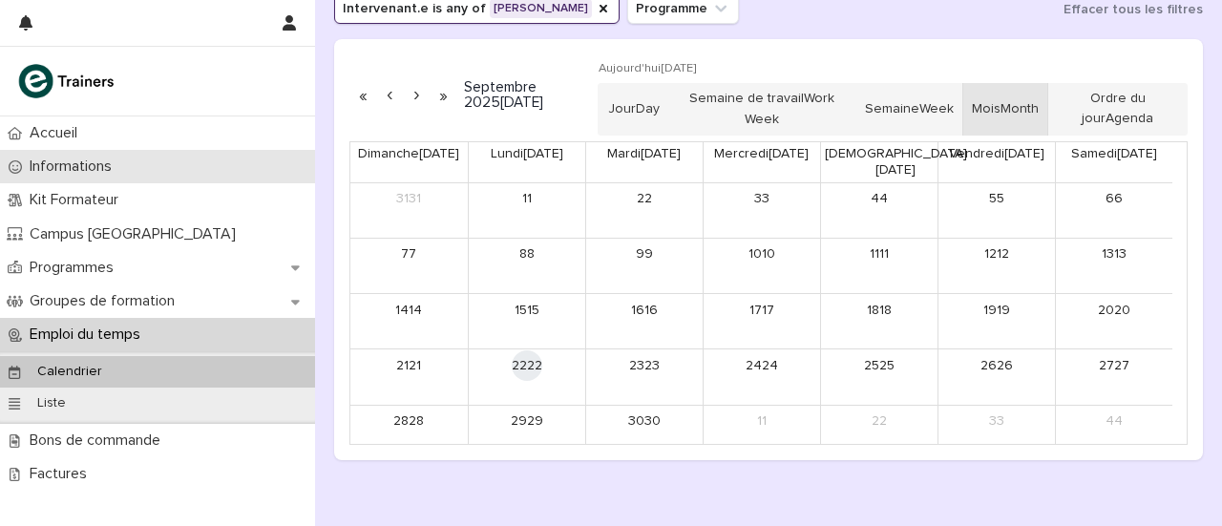
click at [61, 170] on font "Informations" at bounding box center [71, 165] width 82 height 15
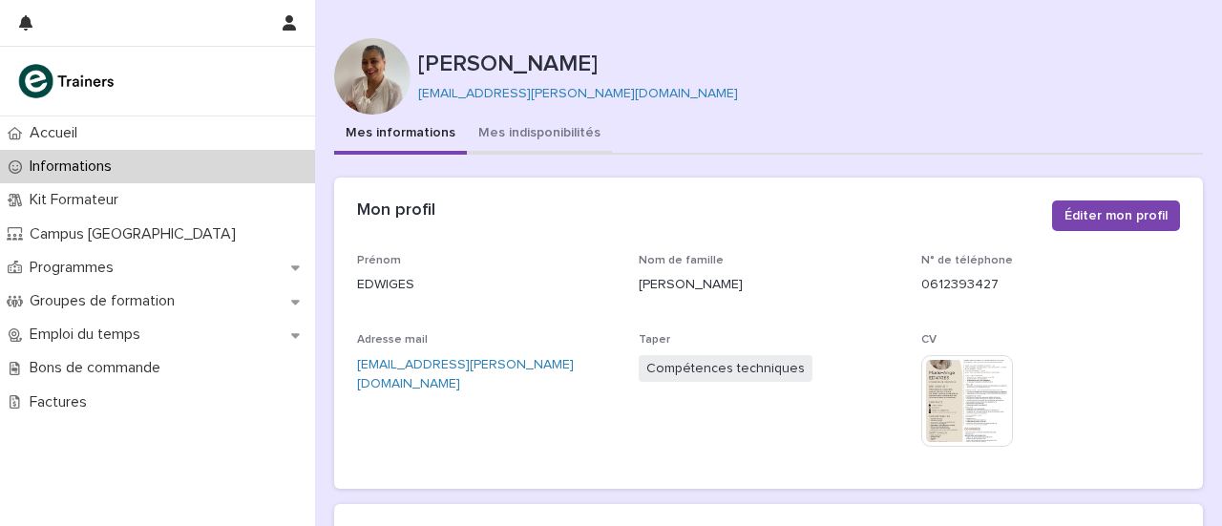
click at [557, 133] on font "Mes indisponibilités" at bounding box center [539, 132] width 122 height 13
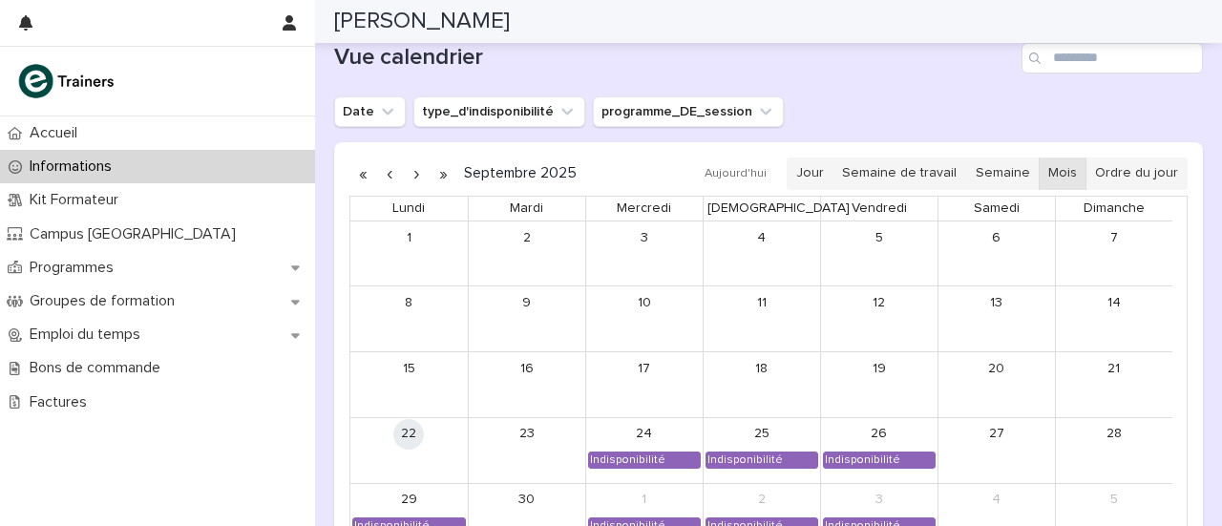
scroll to position [1537, 0]
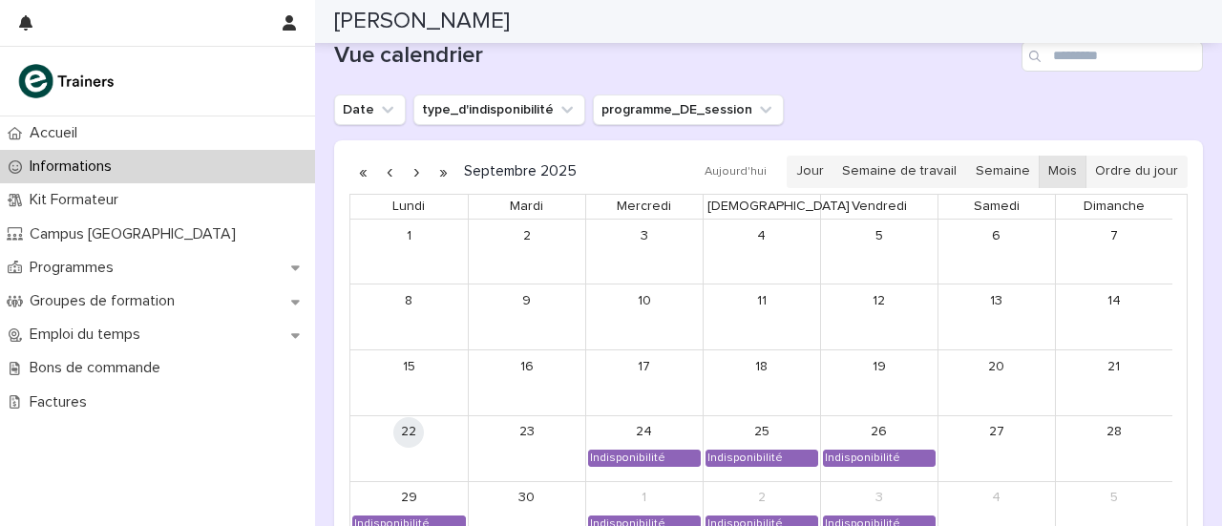
click at [411, 167] on button "button" at bounding box center [416, 172] width 27 height 31
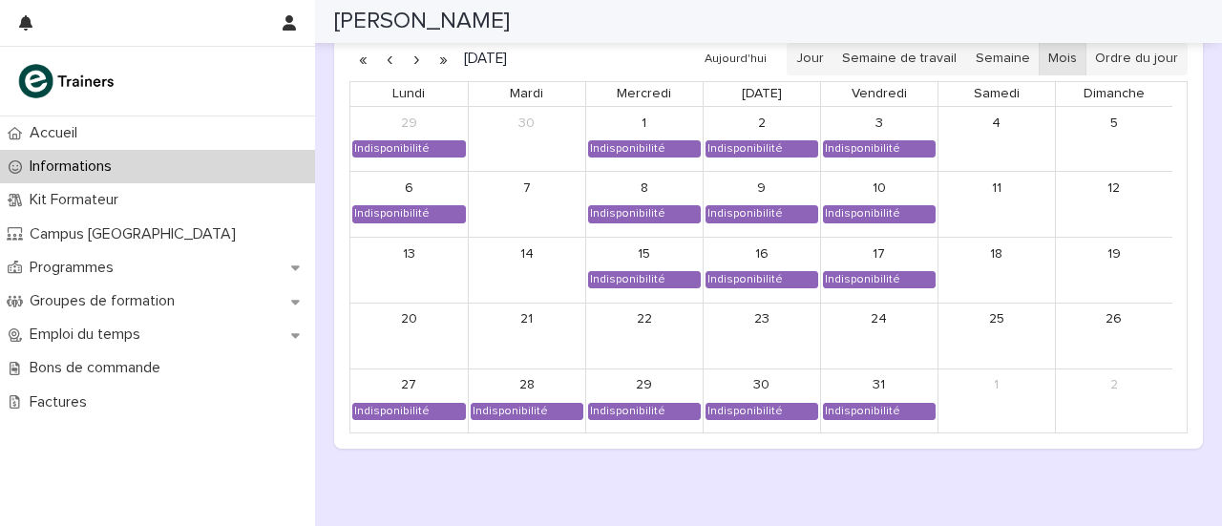
scroll to position [1651, 0]
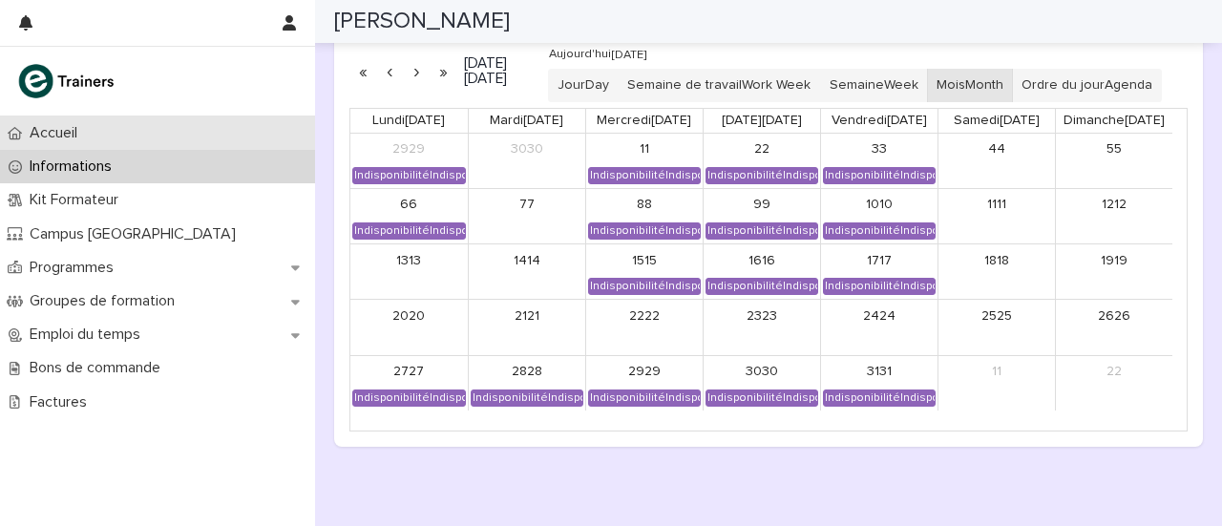
click at [90, 125] on p "Accueil" at bounding box center [57, 133] width 71 height 18
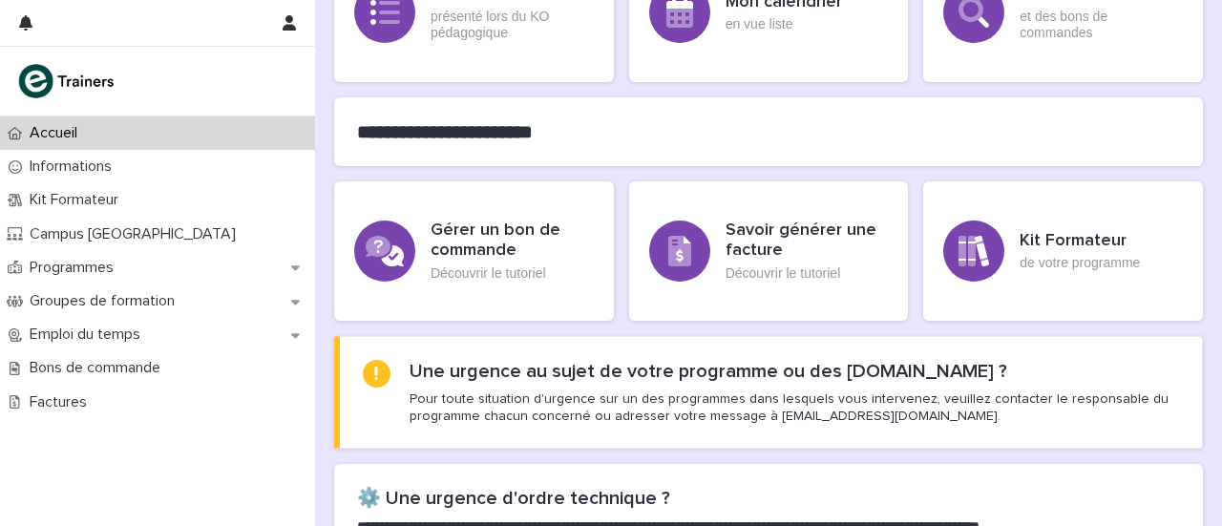
scroll to position [330, 0]
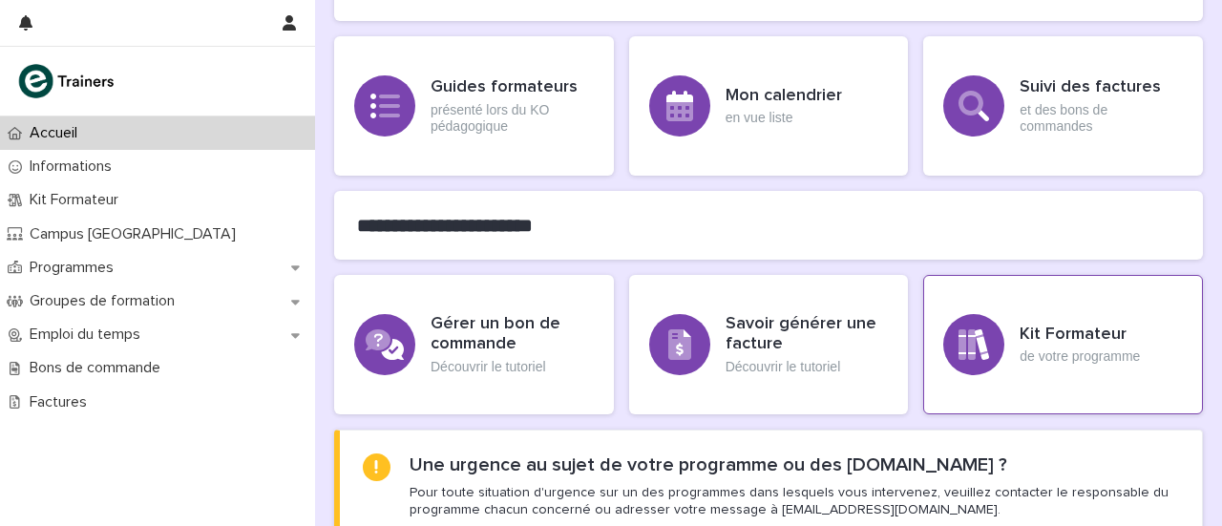
click at [1041, 336] on font "Kit Formateur" at bounding box center [1072, 333] width 107 height 17
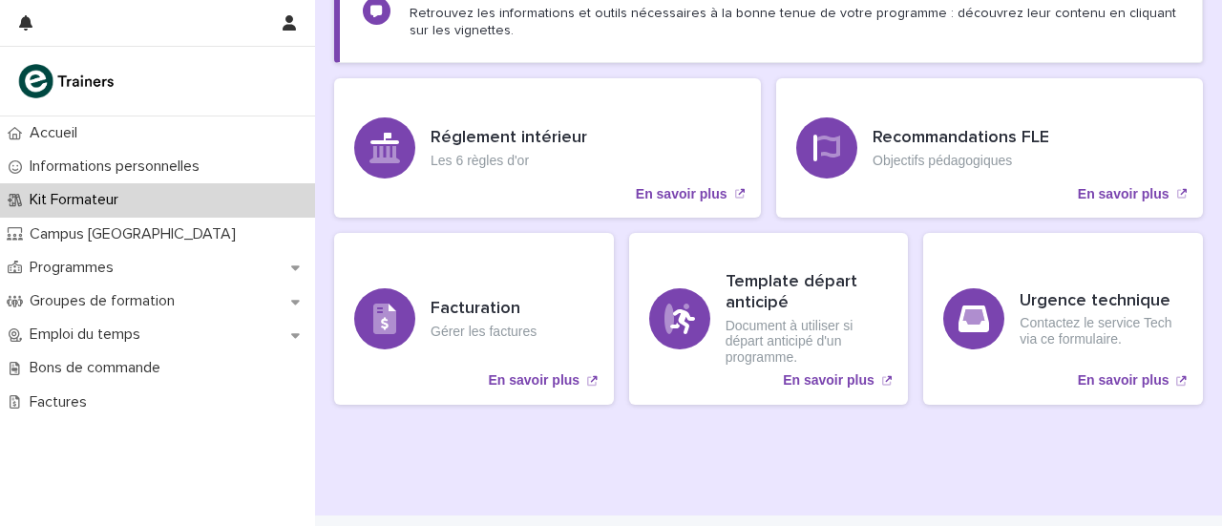
scroll to position [370, 0]
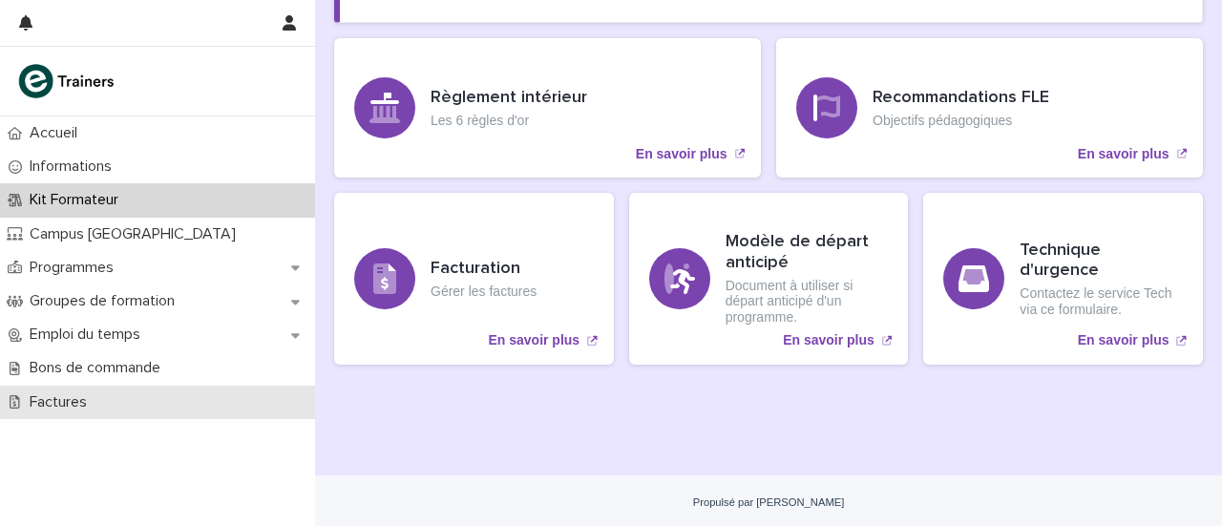
click at [86, 402] on font "Factures" at bounding box center [58, 401] width 57 height 15
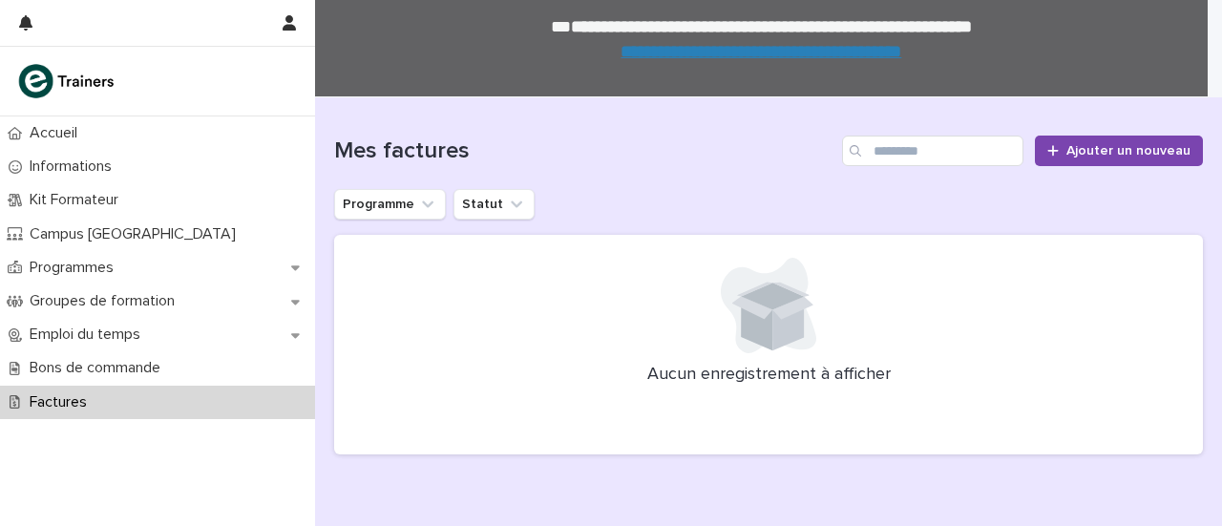
scroll to position [94, 0]
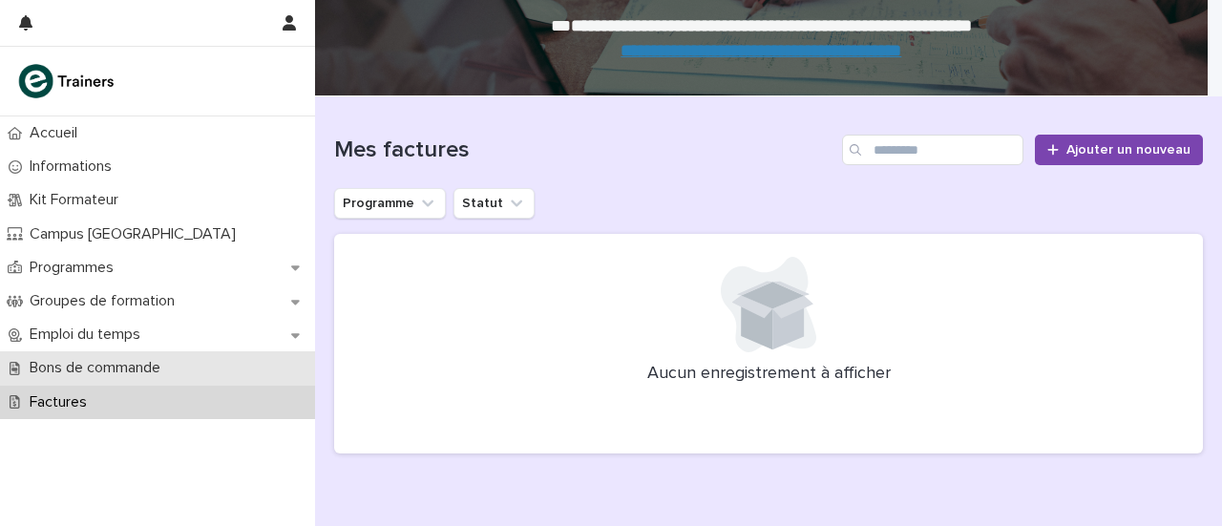
click at [94, 354] on div "Bons de commande" at bounding box center [157, 367] width 315 height 33
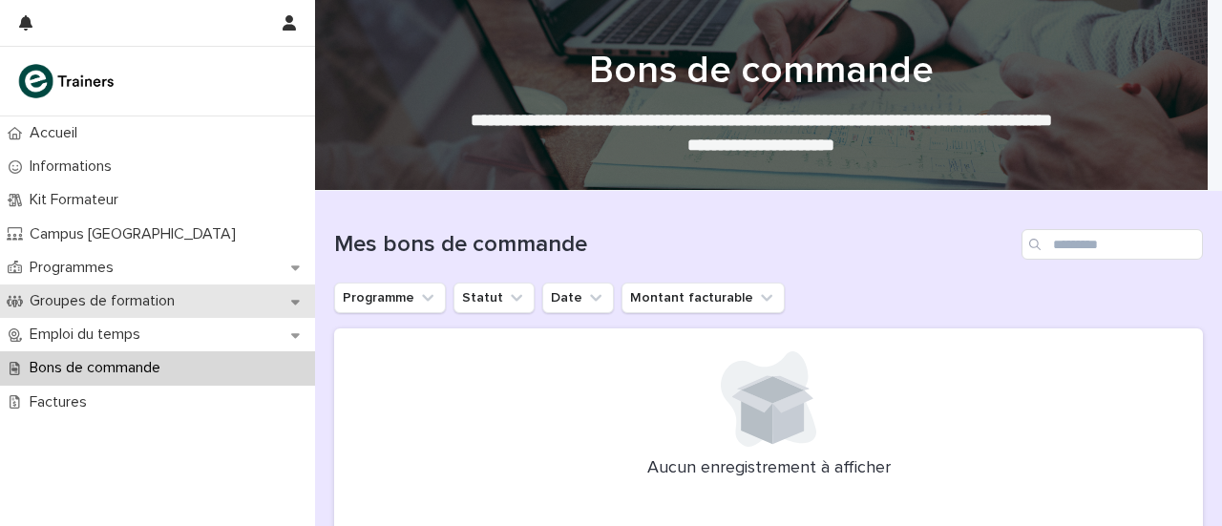
click at [53, 307] on font "Groupes de formation" at bounding box center [102, 300] width 145 height 15
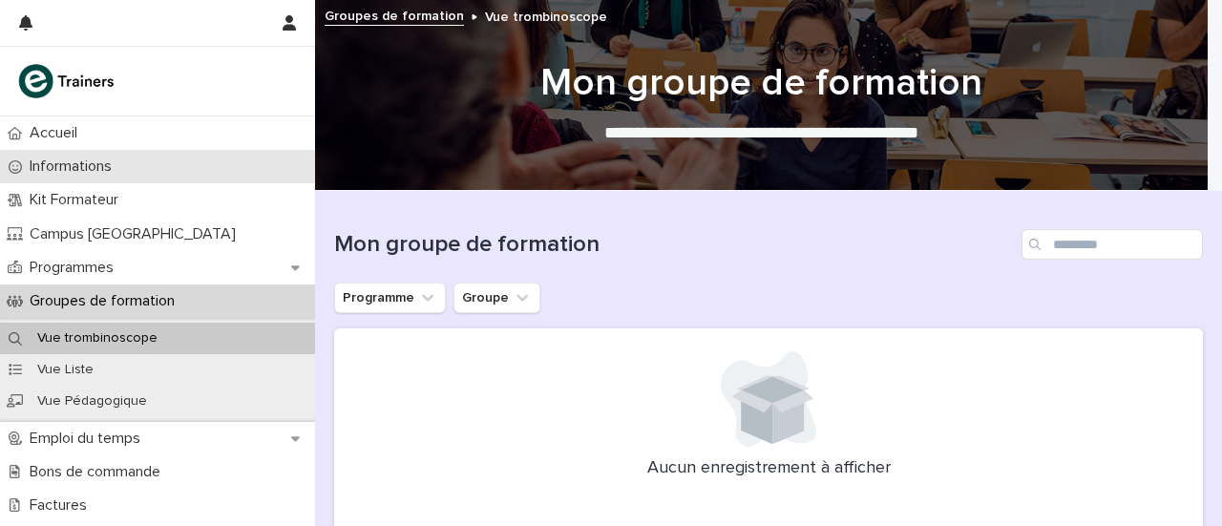
click at [53, 161] on font "Informations" at bounding box center [71, 165] width 82 height 15
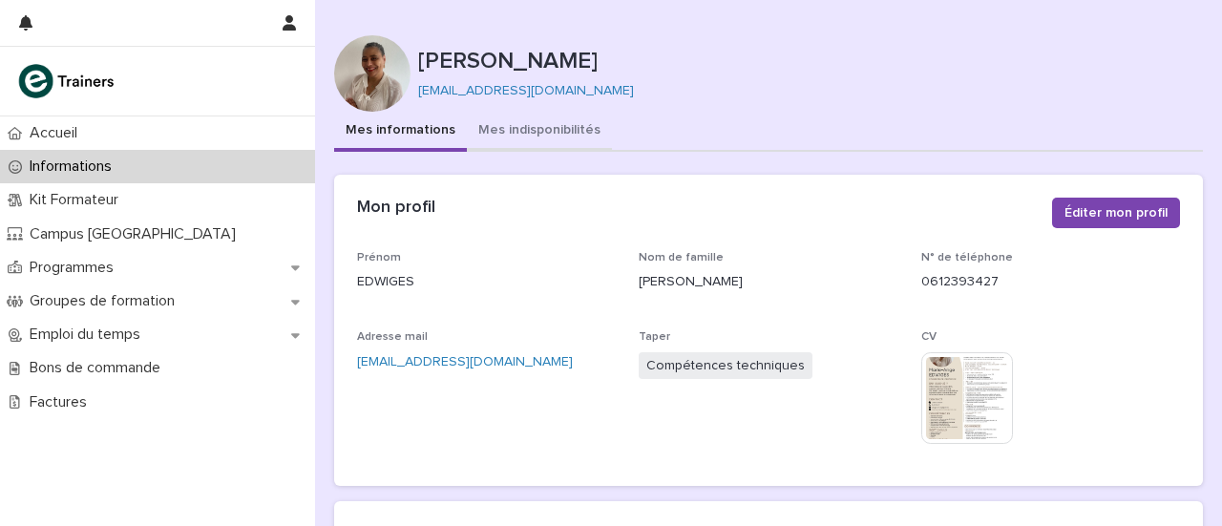
scroll to position [1, 0]
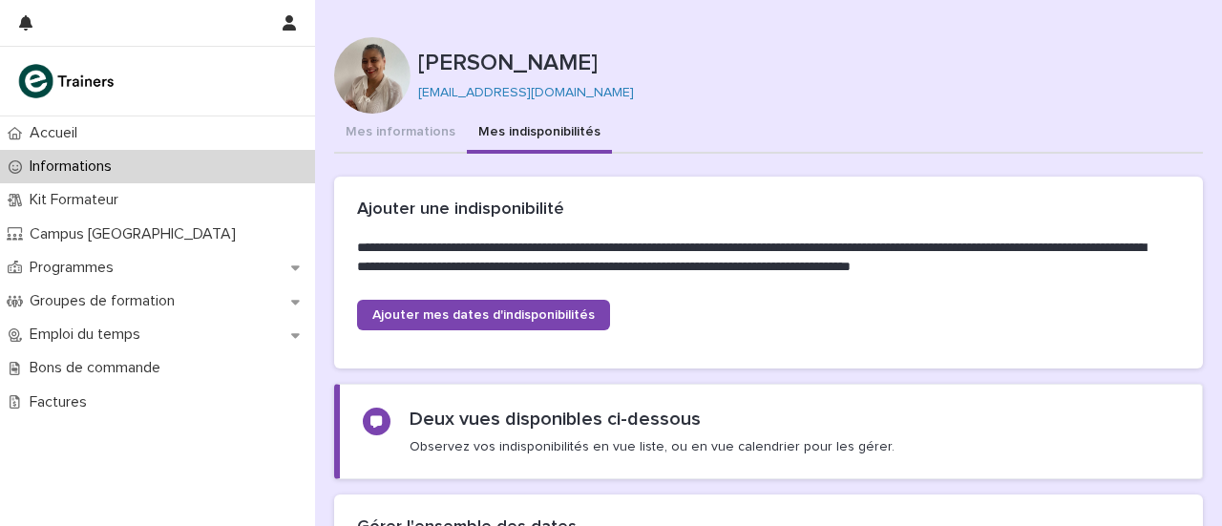
click at [544, 130] on font "Mes indisponibilités" at bounding box center [539, 131] width 122 height 13
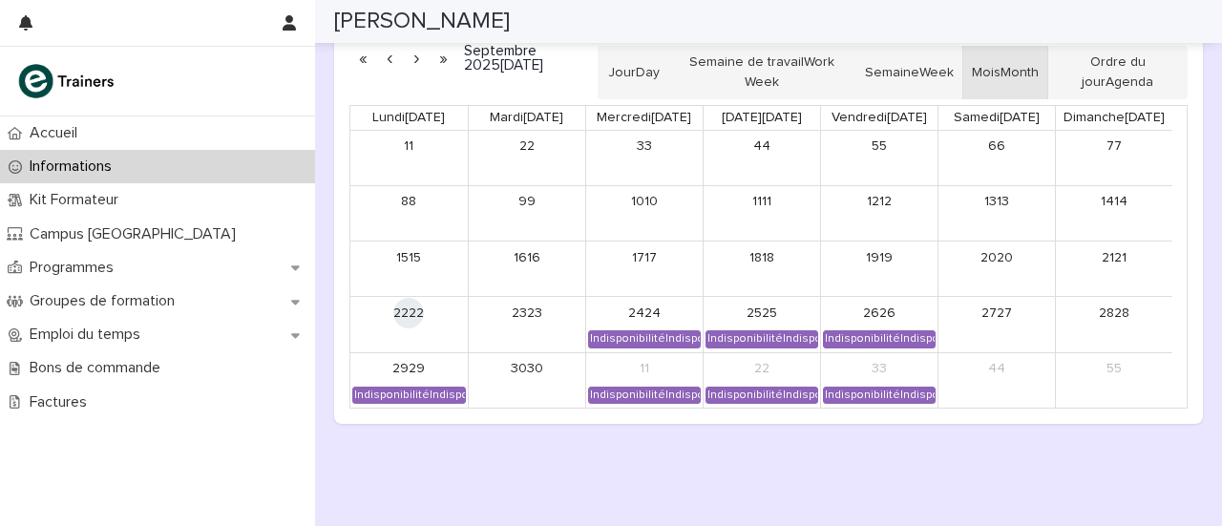
scroll to position [1672, 0]
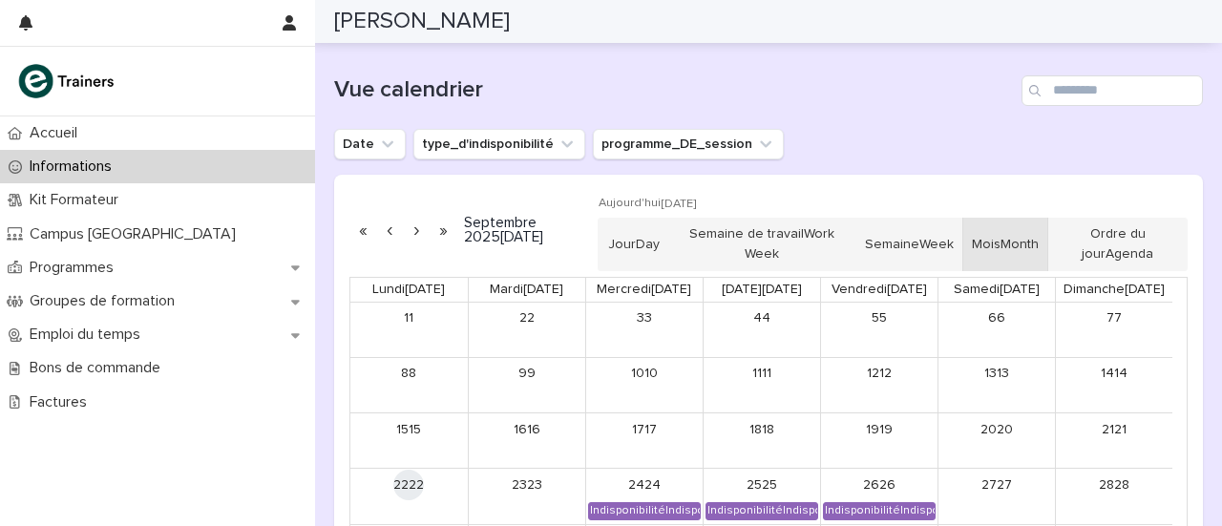
scroll to position [1499, 0]
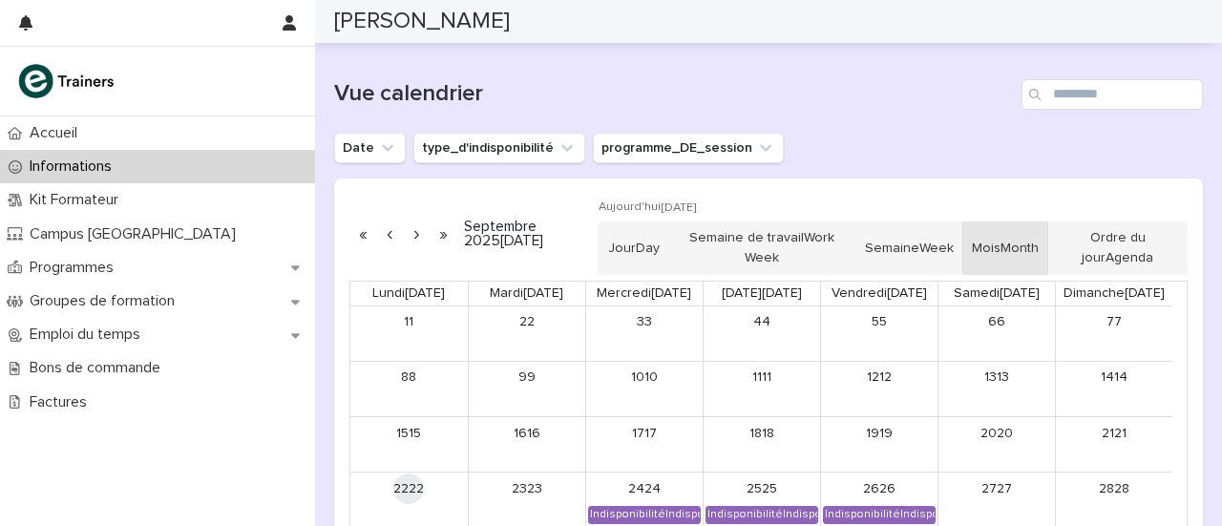
click at [412, 224] on button "button" at bounding box center [416, 234] width 27 height 31
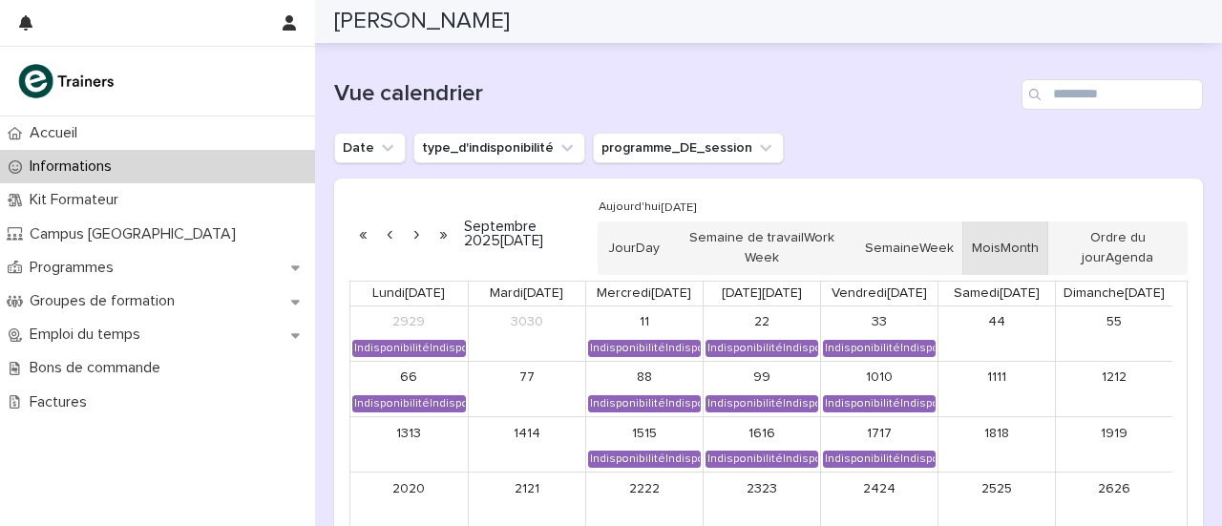
click at [388, 232] on button "button" at bounding box center [389, 234] width 27 height 31
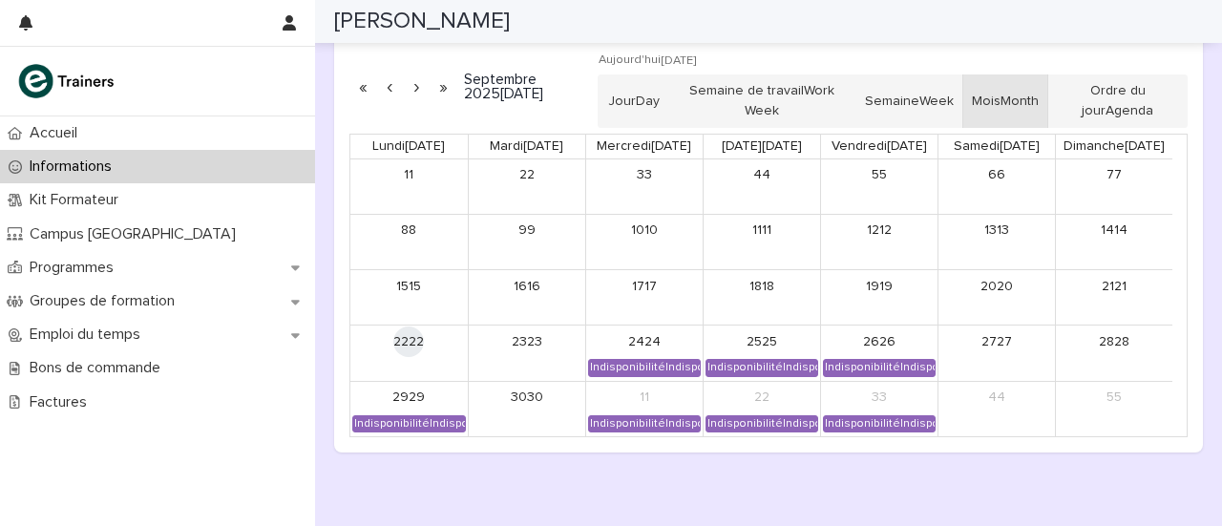
scroll to position [1647, 0]
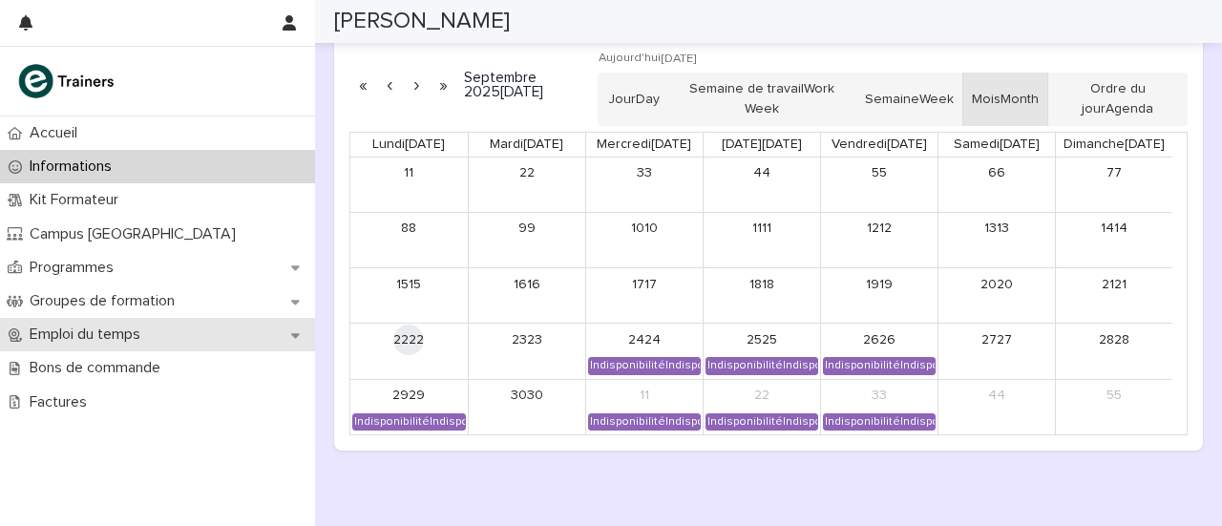
click at [31, 330] on font "Emploi du temps" at bounding box center [85, 333] width 111 height 15
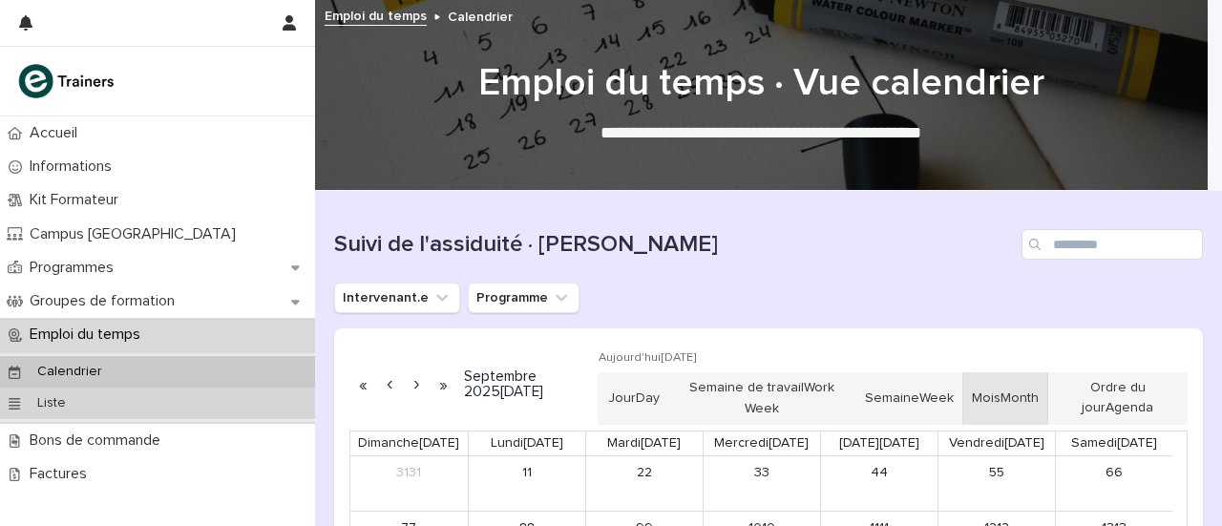
click at [48, 409] on p "Liste" at bounding box center [51, 403] width 59 height 16
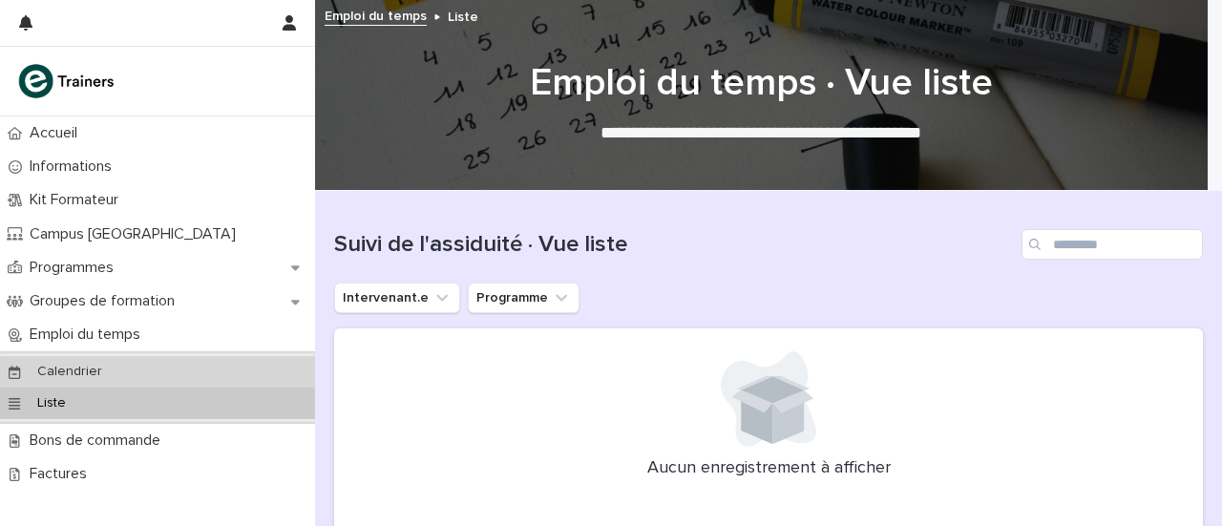
click at [17, 364] on div "Calendrier" at bounding box center [157, 371] width 315 height 31
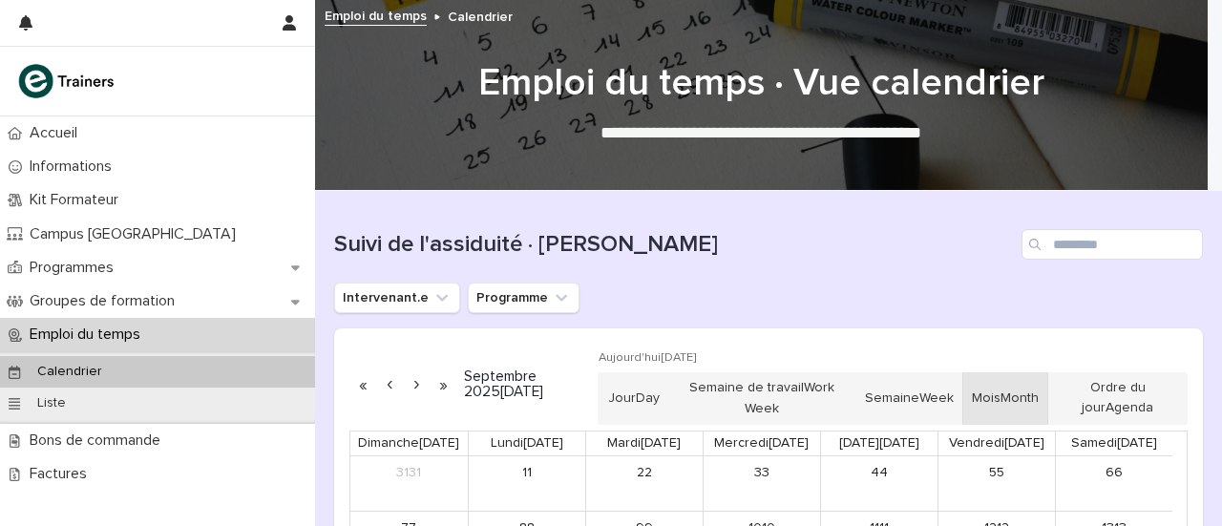
scroll to position [298, 0]
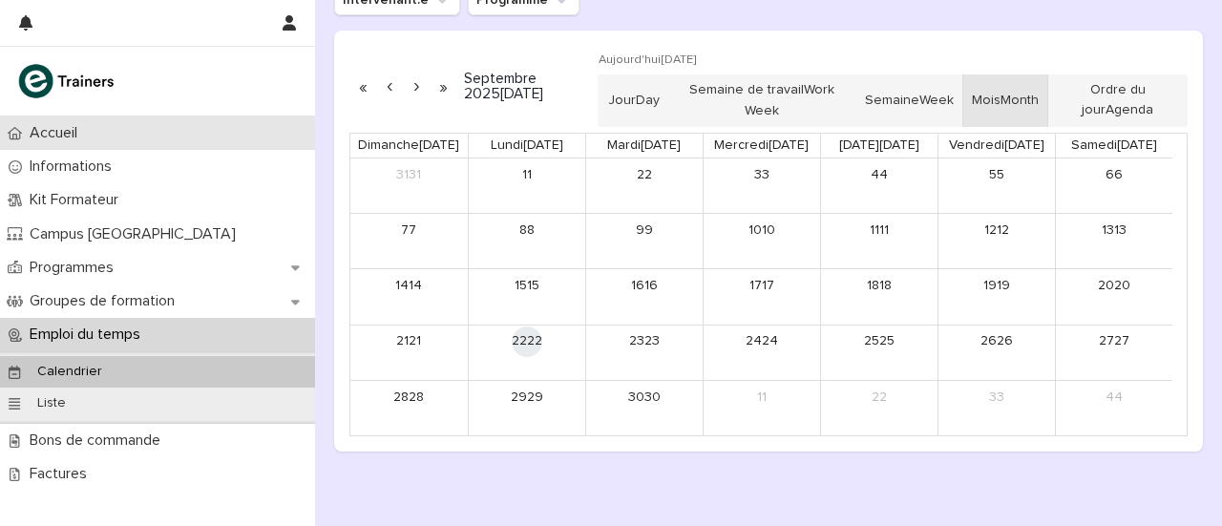
click at [56, 133] on font "Accueil" at bounding box center [54, 132] width 48 height 15
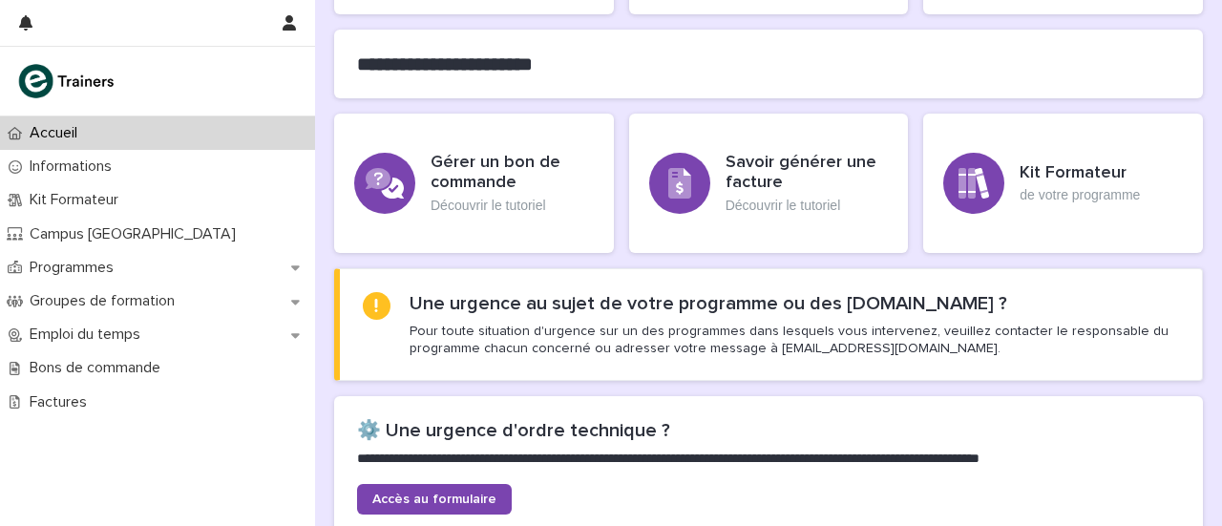
scroll to position [665, 0]
